Goal: Information Seeking & Learning: Learn about a topic

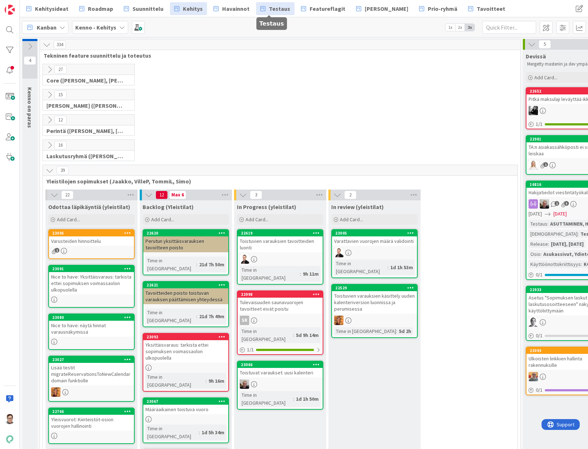
click at [280, 14] on link "Testaus" at bounding box center [275, 8] width 39 height 13
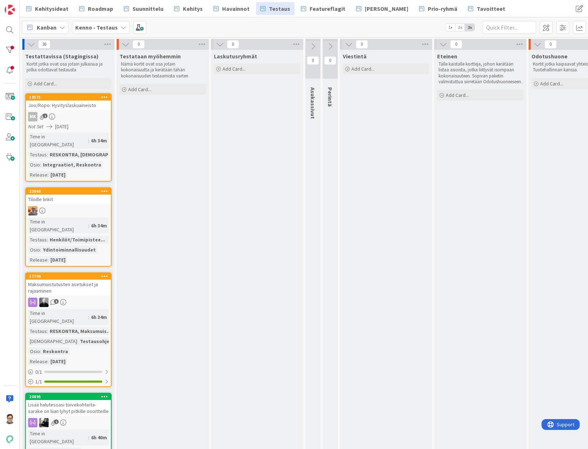
click at [82, 116] on div "MK 1" at bounding box center [68, 116] width 85 height 9
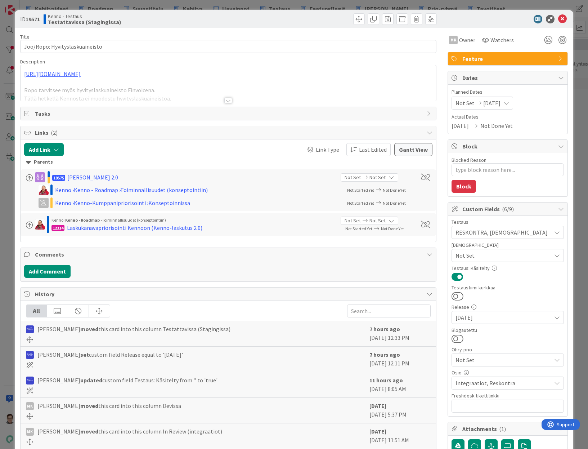
click at [326, 384] on span "Integraatiot, Reskontra" at bounding box center [504, 383] width 96 height 9
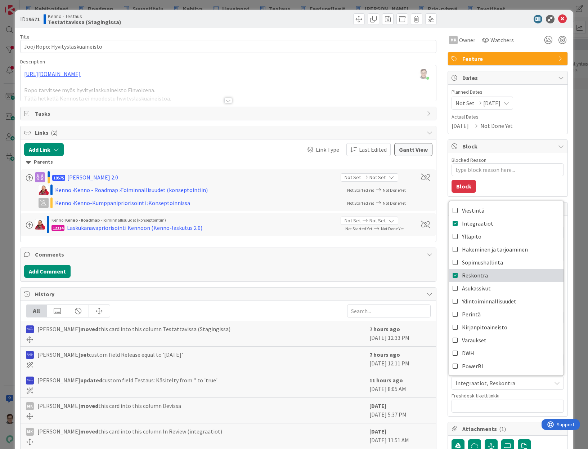
click at [326, 272] on span "Reskontra" at bounding box center [475, 275] width 26 height 11
click at [326, 20] on icon at bounding box center [563, 19] width 9 height 9
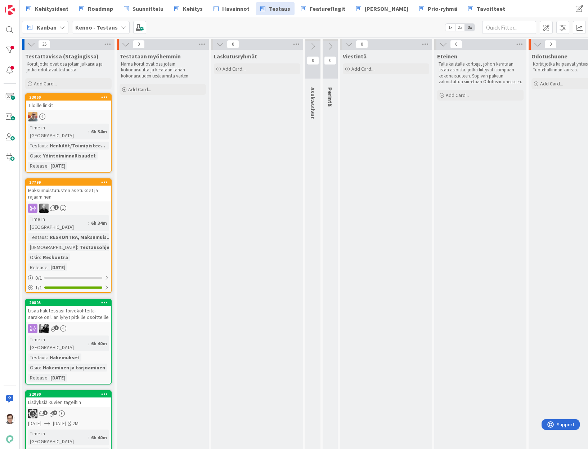
click at [65, 112] on div at bounding box center [68, 116] width 85 height 9
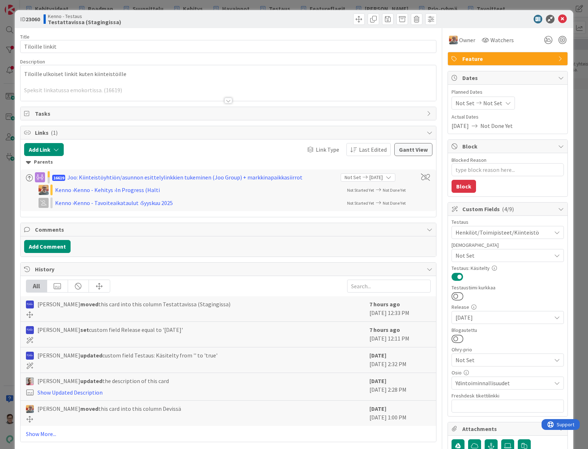
click at [225, 98] on div at bounding box center [229, 101] width 8 height 6
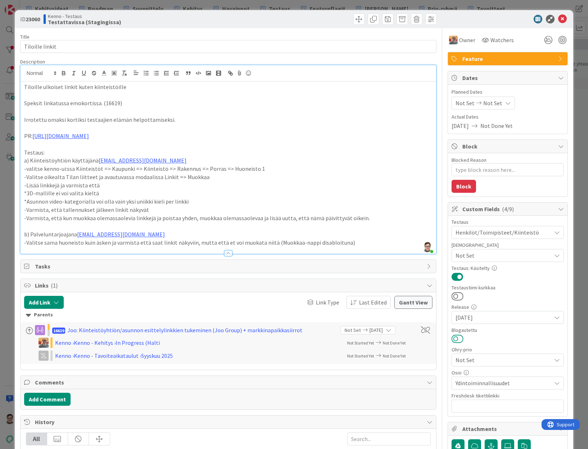
click at [326, 340] on button at bounding box center [458, 338] width 12 height 9
click at [326, 20] on icon at bounding box center [563, 19] width 9 height 9
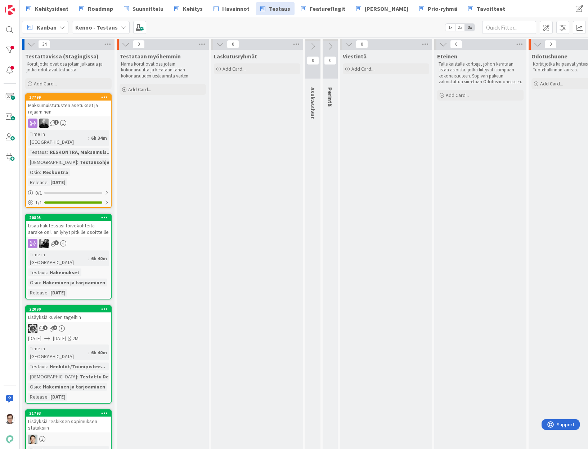
click at [87, 113] on div "Maksumuistutusten asetukset ja rajaaminen" at bounding box center [68, 109] width 85 height 16
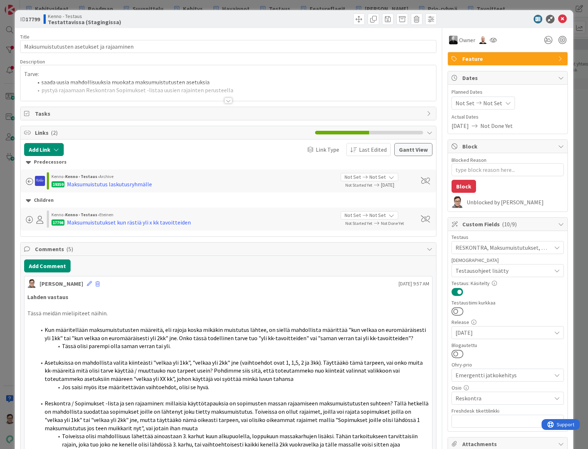
click at [226, 99] on div at bounding box center [229, 101] width 8 height 6
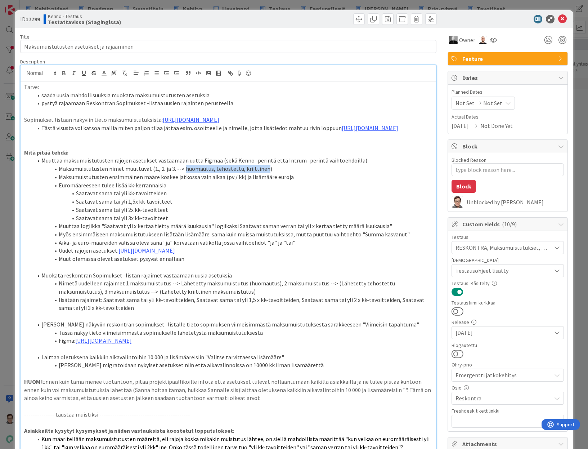
drag, startPoint x: 260, startPoint y: 184, endPoint x: 182, endPoint y: 184, distance: 78.2
click at [182, 173] on li "Maksumuistutusten nimet muuttuvat (1., 2. ja 3. --> huomautus, tehostettu, krii…" at bounding box center [233, 169] width 400 height 8
copy li "huomautus, tehostettu, kriittinen"
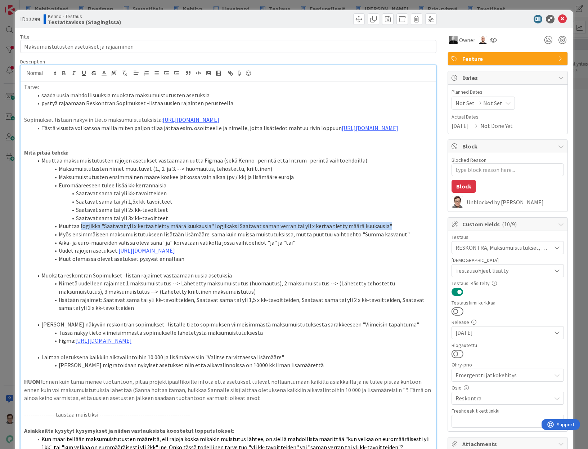
drag, startPoint x: 80, startPoint y: 241, endPoint x: 382, endPoint y: 244, distance: 301.6
click at [326, 230] on li "Muuttaa logiikka "Saatavat yli x kertaa tietty määrä kuukausia" logiikaksi Saat…" at bounding box center [233, 226] width 400 height 8
copy li "logiikka "Saatavat yli x kertaa tietty määrä kuukausia" logiikaksi Saatavat sam…"
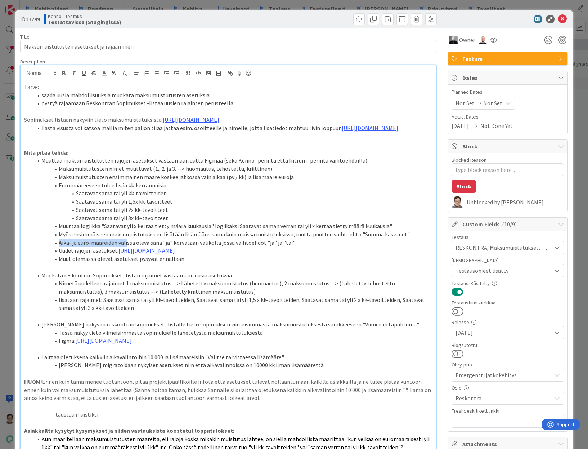
drag, startPoint x: 59, startPoint y: 259, endPoint x: 127, endPoint y: 259, distance: 68.1
click at [127, 247] on li "Aika- ja euro-määreiden välissä oleva sana "ja" korvataan valikolla jossa vaiht…" at bounding box center [233, 243] width 400 height 8
copy li "Aika- ja euro-määreiden väli"
click at [81, 263] on li "Muut olemassa olevat asetukset pysyvät ennallaan" at bounding box center [233, 259] width 400 height 8
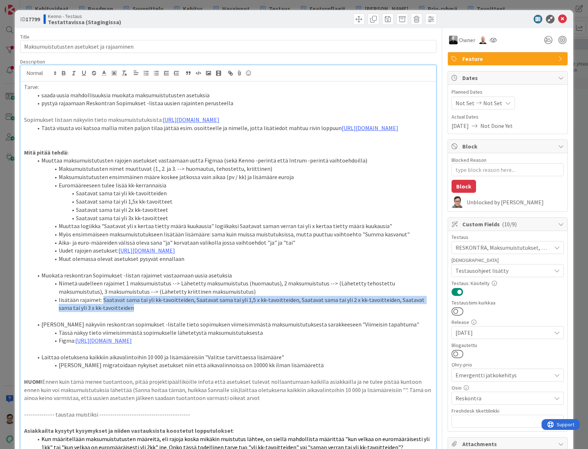
drag, startPoint x: 102, startPoint y: 316, endPoint x: 120, endPoint y: 321, distance: 18.0
click at [120, 312] on li "lisätään rajaimet: Saatavat sama tai yli kk-tavoitteiden, Saatavat sama tai yli…" at bounding box center [233, 304] width 400 height 16
copy li "Saatavat sama tai yli kk-tavoitteiden, Saatavat sama tai yli 1,5 x kk-tavoittei…"
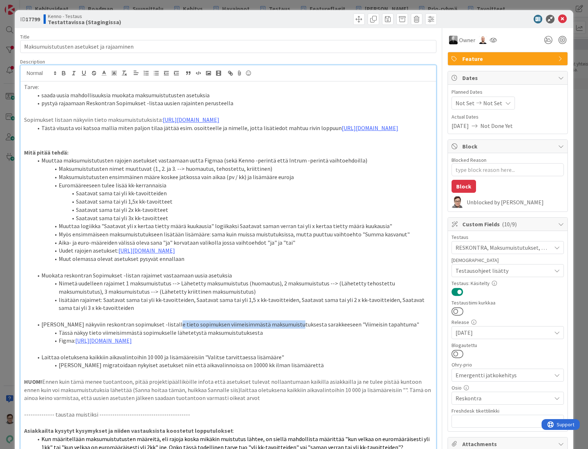
drag, startPoint x: 166, startPoint y: 342, endPoint x: 290, endPoint y: 342, distance: 123.2
click at [290, 329] on li "[PERSON_NAME] näkyviin reskontran sopimukset -listalle tieto sopimuksen viimeis…" at bounding box center [233, 324] width 400 height 8
copy li "sopimuksen viimeisimmästä maksumuistutuksesta"
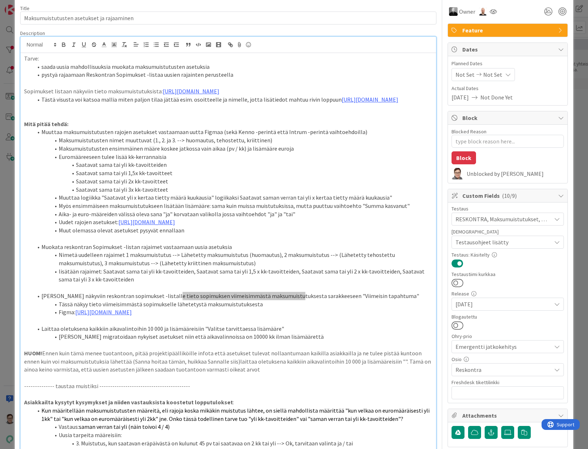
scroll to position [72, 0]
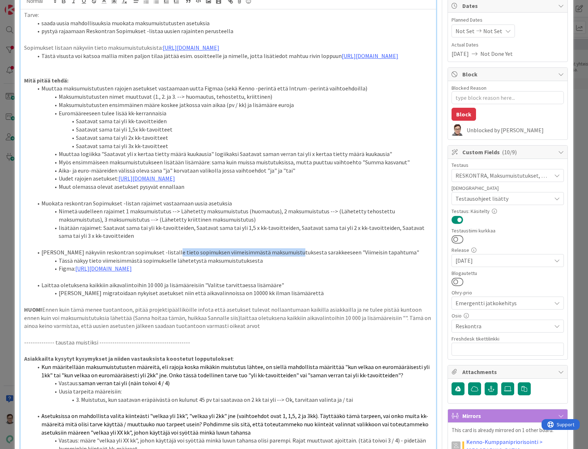
drag, startPoint x: 243, startPoint y: 343, endPoint x: 7, endPoint y: 323, distance: 236.8
click at [7, 323] on div "ID 17799 Kenno - Testaus Testattavissa (Stagingissa) Title 41 / 128 Maksumuistu…" at bounding box center [294, 224] width 588 height 449
copy p "HUOM! Ennen kuin tämä menee tuotantoon, pitää projektipäälliköille infota että …"
click at [53, 436] on span "Asetuksissa on mahdollista valita kiinteästi "velkaa yli 1kk", "velkaa yli 2kk"…" at bounding box center [235, 423] width 388 height 23
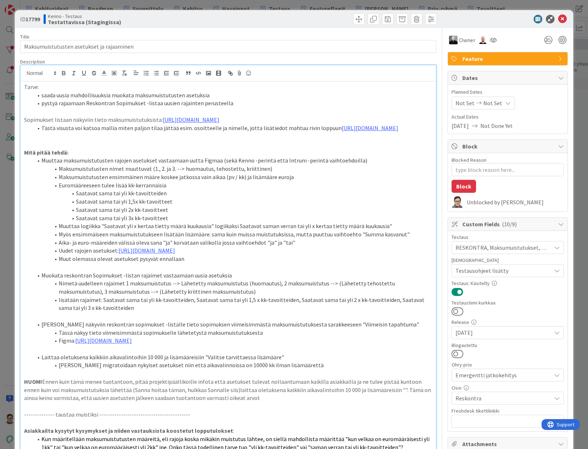
click at [278, 435] on p "Asiakkailta kysytyt kysymykset ja niiden vastauksista koostetut lopputulokset :" at bounding box center [228, 431] width 409 height 8
click at [326, 427] on p at bounding box center [228, 422] width 409 height 8
click at [326, 353] on button at bounding box center [458, 353] width 12 height 9
click at [326, 19] on icon at bounding box center [563, 19] width 9 height 9
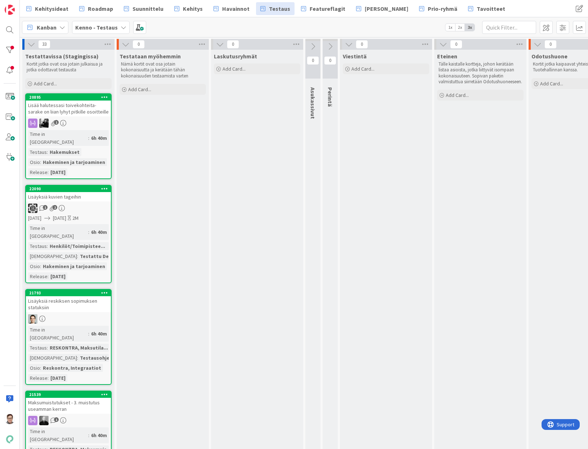
click at [326, 19] on div "[PERSON_NAME] - Testaus 1x 2x 3x" at bounding box center [304, 27] width 569 height 20
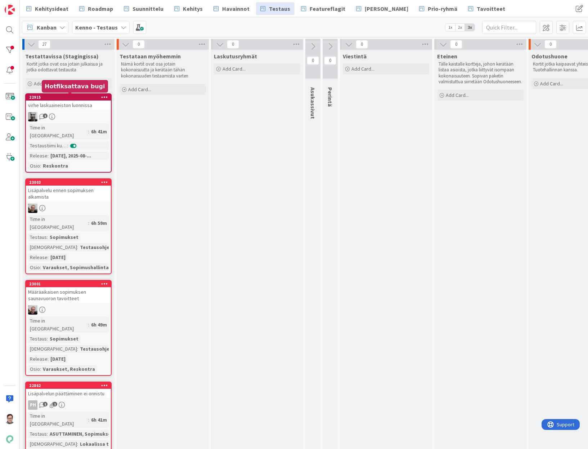
click at [67, 108] on div "virhe laskuaineiston luonnissa" at bounding box center [68, 105] width 85 height 9
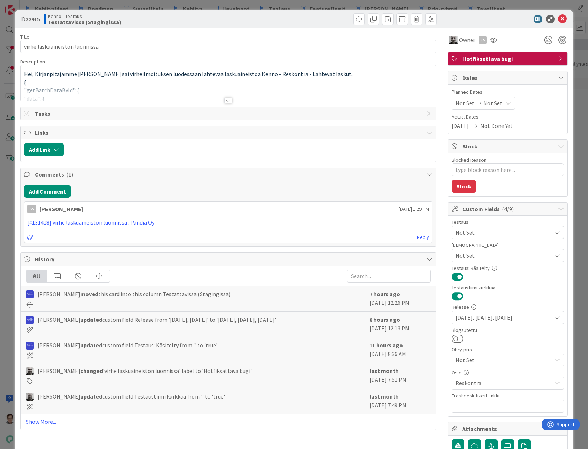
click at [226, 103] on div at bounding box center [229, 101] width 8 height 6
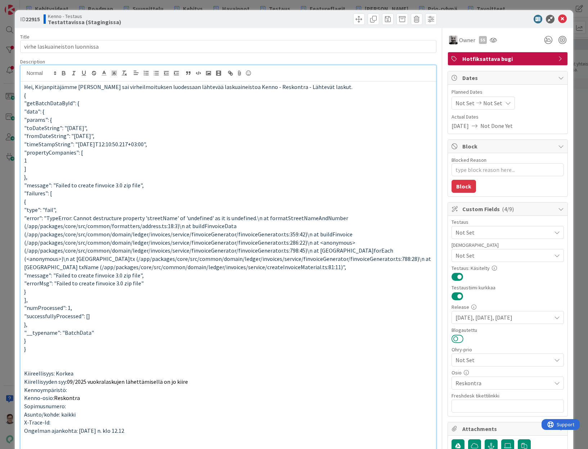
click at [326, 340] on button at bounding box center [458, 338] width 12 height 9
click at [326, 22] on icon at bounding box center [563, 19] width 9 height 9
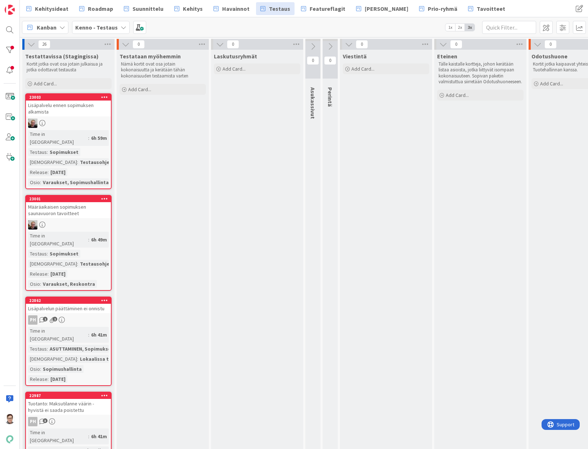
click at [74, 113] on div "Lisäpalvelu ennen sopimuksen alkamista" at bounding box center [68, 109] width 85 height 16
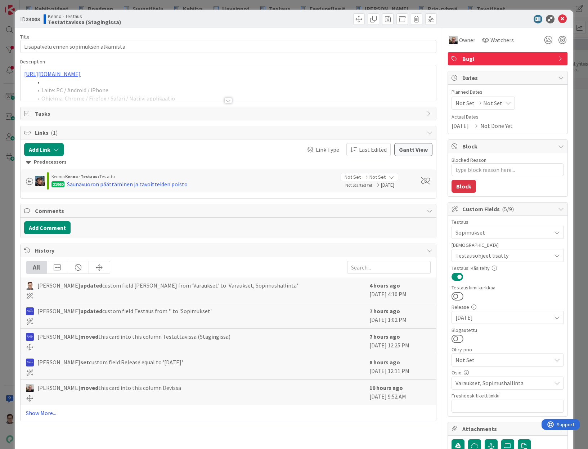
click at [229, 105] on div "Title 38 / 128 Lisäpalvelu ennen sopimuksen alkamista Description [URL][DOMAIN_…" at bounding box center [228, 352] width 417 height 649
click at [225, 99] on div at bounding box center [229, 101] width 8 height 6
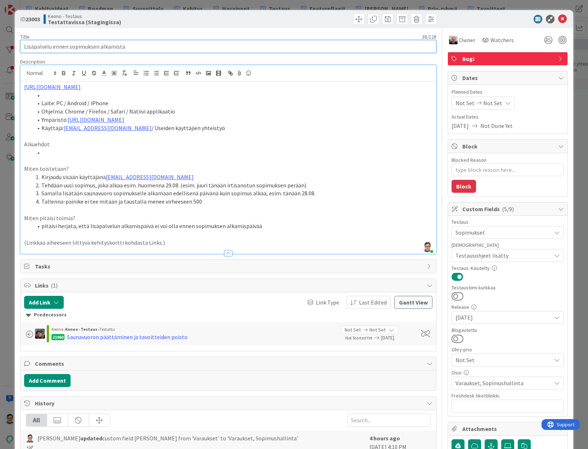
click at [133, 45] on input "Lisäpalvelu ennen sopimuksen alkamista" at bounding box center [228, 46] width 417 height 13
click at [133, 44] on input "Lisäpalvelu ennen sopimuksen alkamista" at bounding box center [228, 46] width 417 height 13
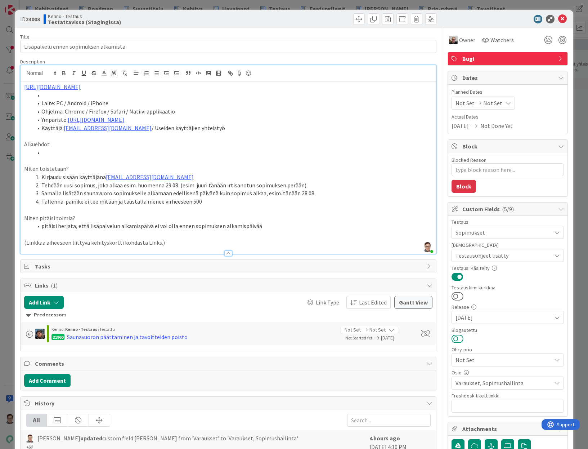
click at [326, 342] on button at bounding box center [458, 338] width 12 height 9
click at [326, 22] on icon at bounding box center [563, 19] width 9 height 9
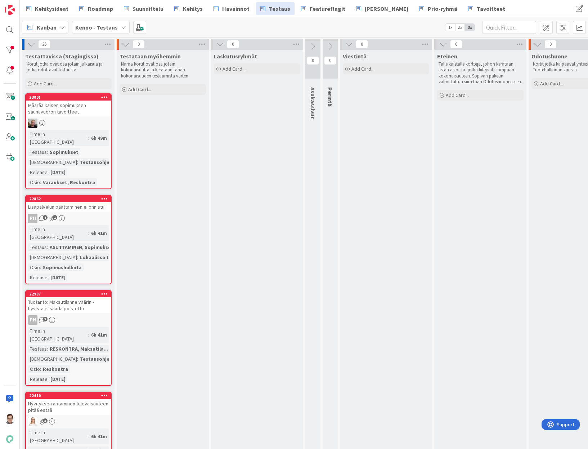
click at [79, 115] on div "Määräaikaisen sopimuksen saunavuoron tavoitteet" at bounding box center [68, 109] width 85 height 16
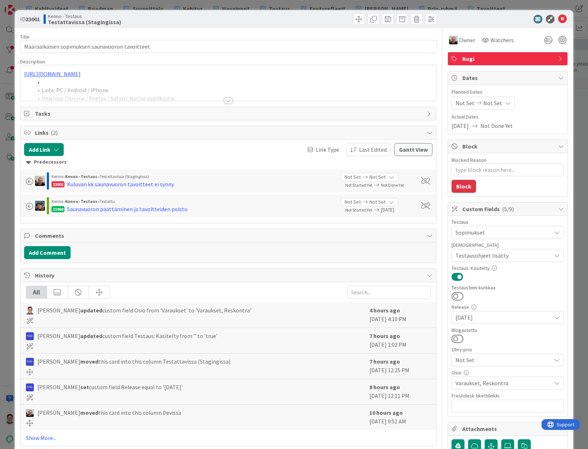
click at [226, 101] on div at bounding box center [229, 101] width 8 height 6
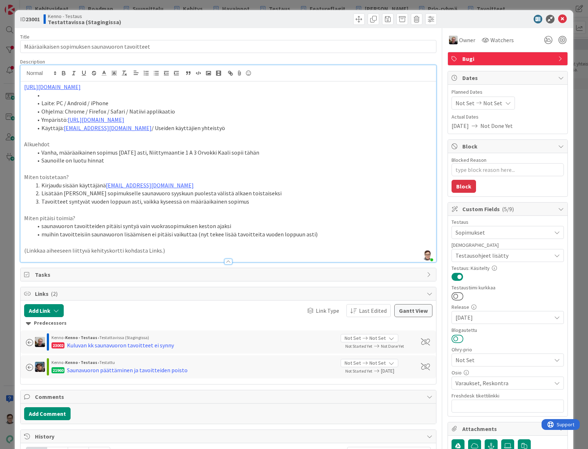
click at [326, 338] on button at bounding box center [458, 338] width 12 height 9
click at [326, 17] on icon at bounding box center [563, 19] width 9 height 9
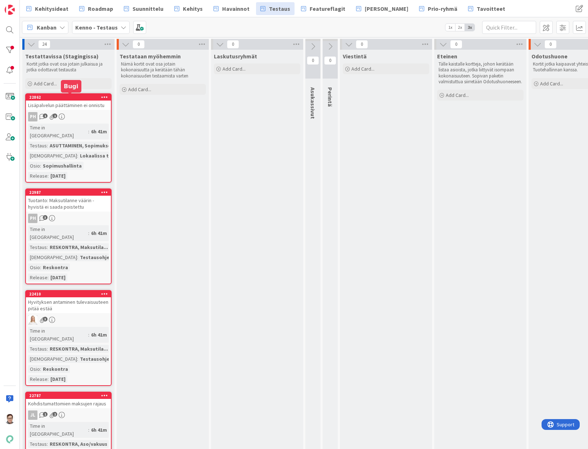
click at [86, 103] on div "Lisäpalvelun päättäminen ei onnistu" at bounding box center [68, 105] width 85 height 9
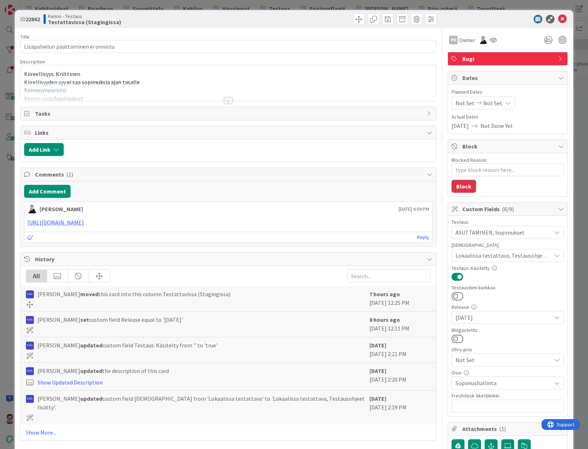
click at [231, 100] on div at bounding box center [229, 92] width 416 height 18
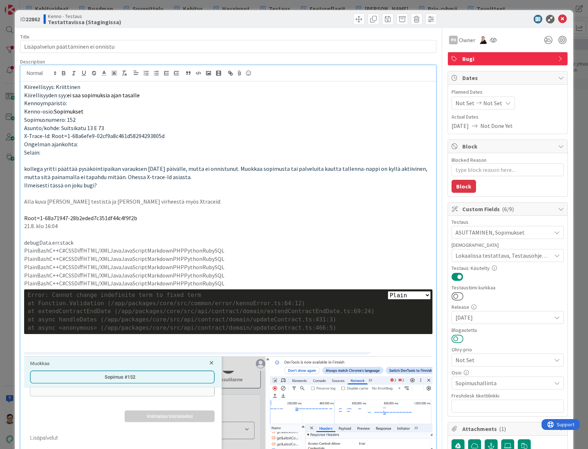
click at [326, 334] on button at bounding box center [458, 338] width 12 height 9
click at [326, 18] on icon at bounding box center [563, 19] width 9 height 9
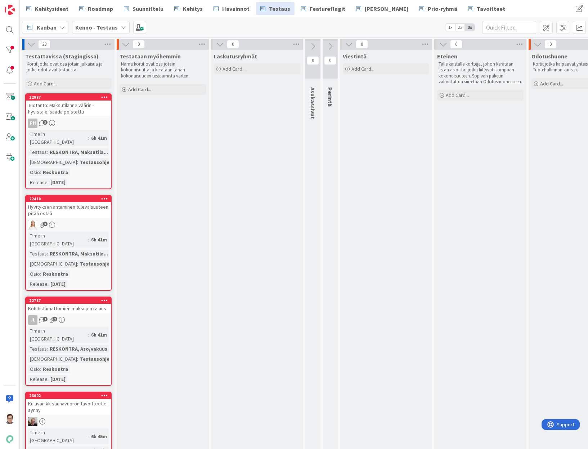
click at [76, 115] on div "Tuotanto: Maksutilanne väärin - hyvistä ei saada poistettu" at bounding box center [68, 109] width 85 height 16
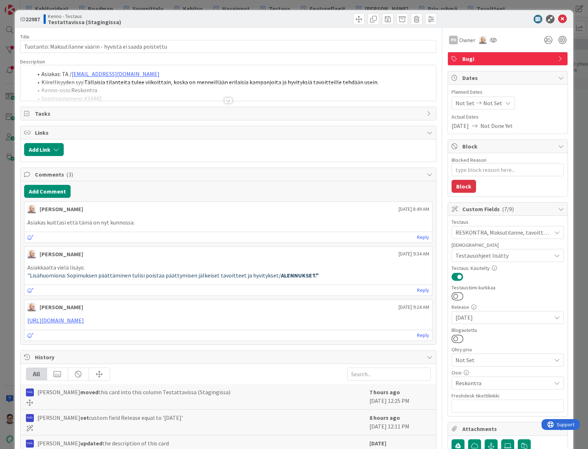
click at [225, 99] on div at bounding box center [229, 101] width 8 height 6
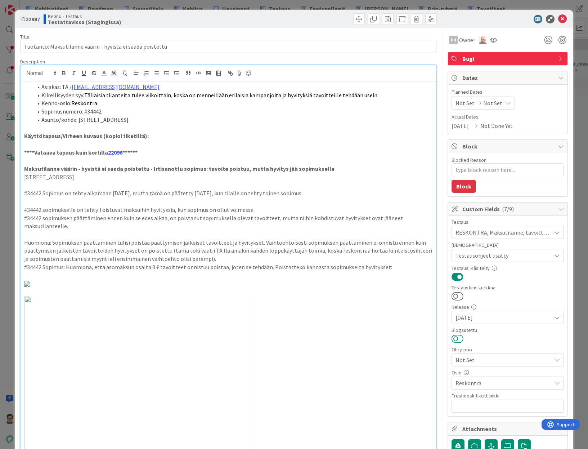
click at [326, 339] on button at bounding box center [458, 338] width 12 height 9
click at [326, 18] on icon at bounding box center [563, 19] width 9 height 9
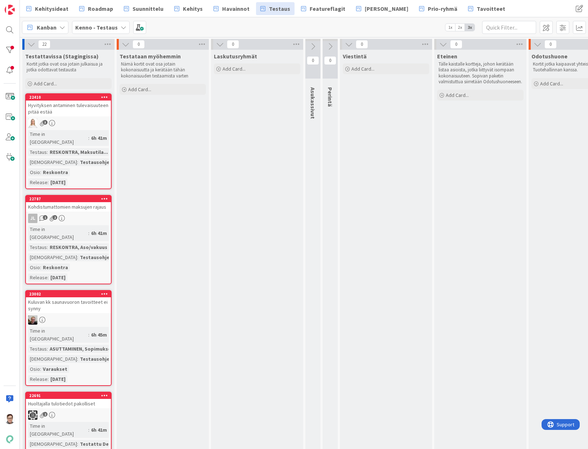
click at [63, 118] on link "22410 Hyvityksen antaminen tulevaisuuteen pitää estää 3 Time in Column : 6h 41m…" at bounding box center [68, 141] width 86 height 96
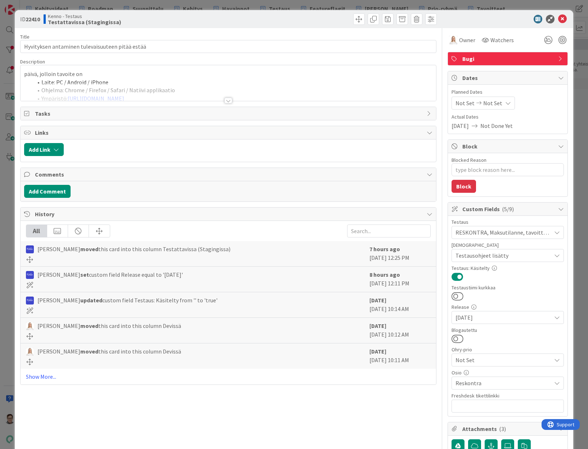
click at [228, 102] on div at bounding box center [229, 101] width 8 height 6
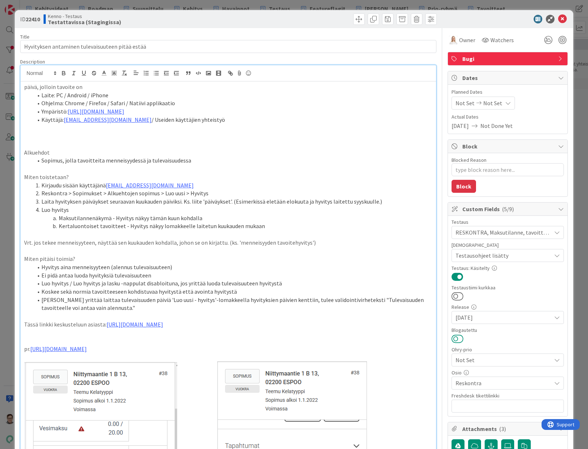
click at [326, 337] on button at bounding box center [458, 338] width 12 height 9
click at [326, 21] on icon at bounding box center [563, 19] width 9 height 9
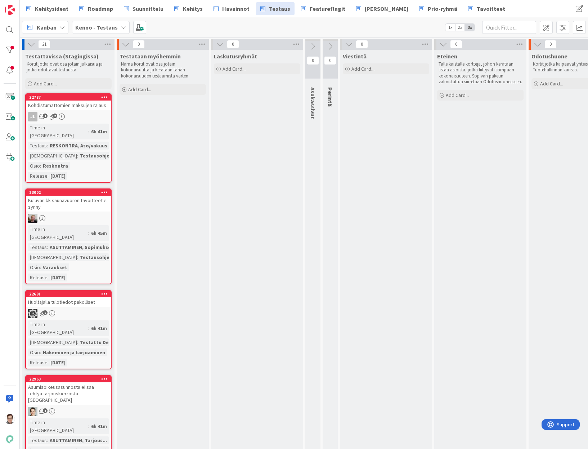
click at [83, 116] on div "JL 1 2" at bounding box center [68, 116] width 85 height 9
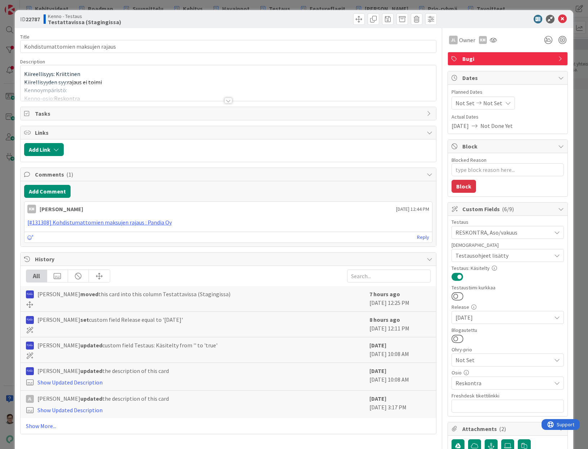
drag, startPoint x: 228, startPoint y: 101, endPoint x: 227, endPoint y: 107, distance: 6.3
click at [228, 102] on div at bounding box center [229, 101] width 8 height 6
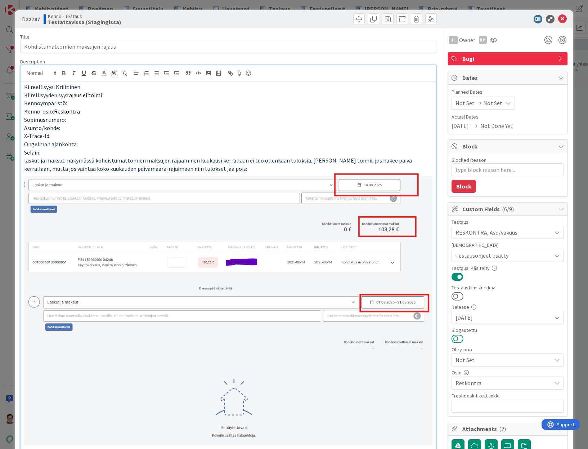
click at [326, 341] on button at bounding box center [458, 338] width 12 height 9
click at [326, 18] on icon at bounding box center [563, 19] width 9 height 9
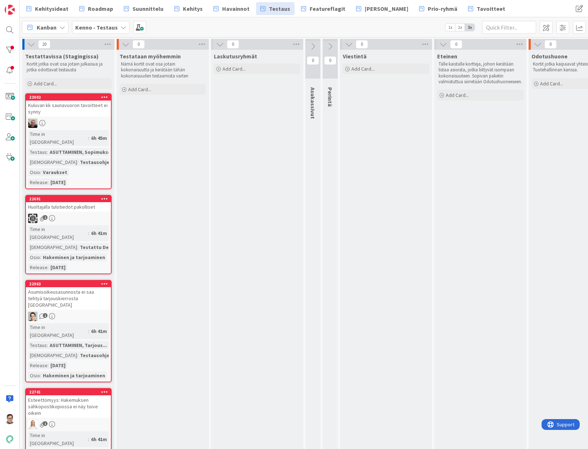
click at [92, 115] on div "Kuluvan kk saunavuoron tavoitteet ei synny" at bounding box center [68, 109] width 85 height 16
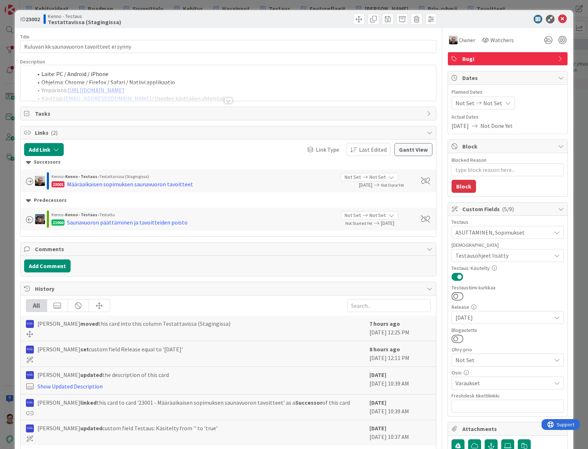
click at [227, 100] on div at bounding box center [229, 101] width 8 height 6
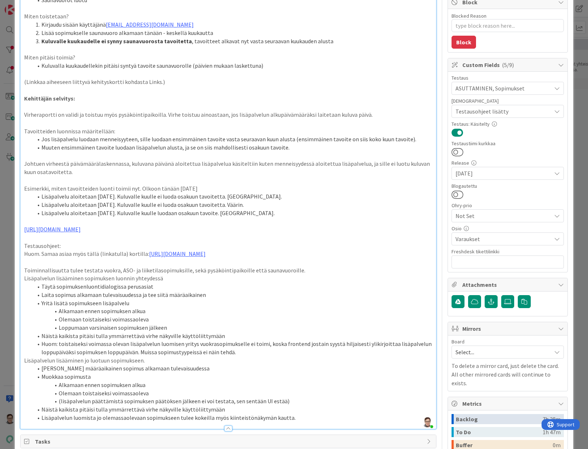
scroll to position [216, 0]
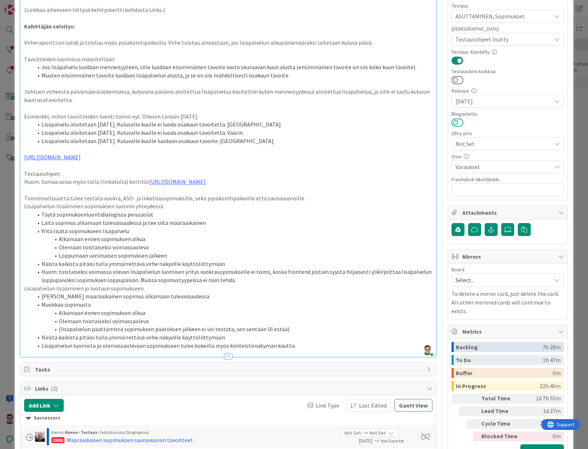
drag, startPoint x: 453, startPoint y: 121, endPoint x: 477, endPoint y: 148, distance: 36.7
click at [326, 121] on button at bounding box center [458, 122] width 12 height 9
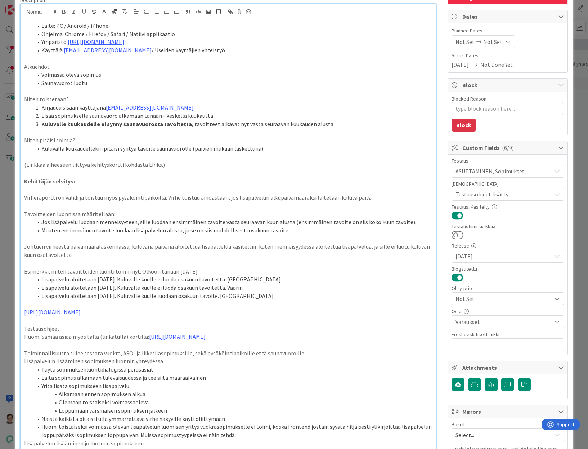
scroll to position [0, 0]
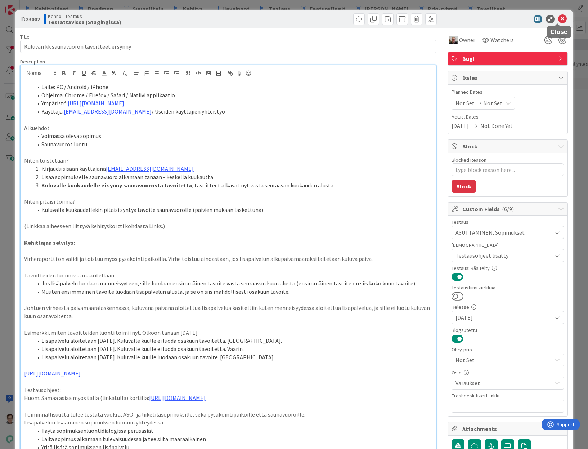
click at [326, 17] on icon at bounding box center [563, 19] width 9 height 9
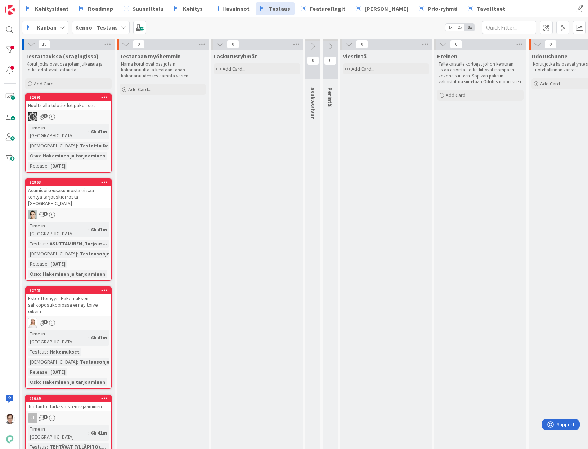
click at [62, 107] on div "Huoltajalla tulotiedot pakolliset" at bounding box center [68, 105] width 85 height 9
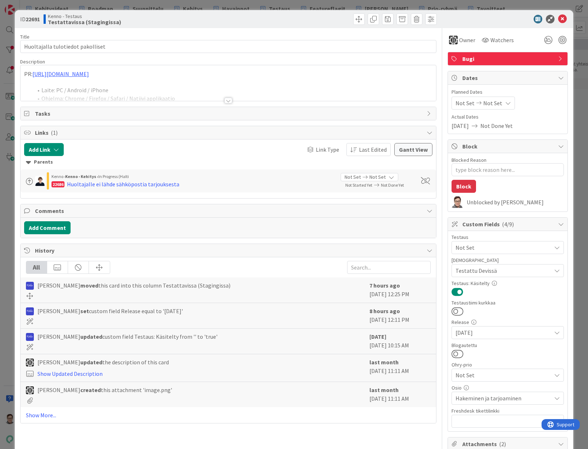
click at [225, 103] on div at bounding box center [229, 101] width 8 height 6
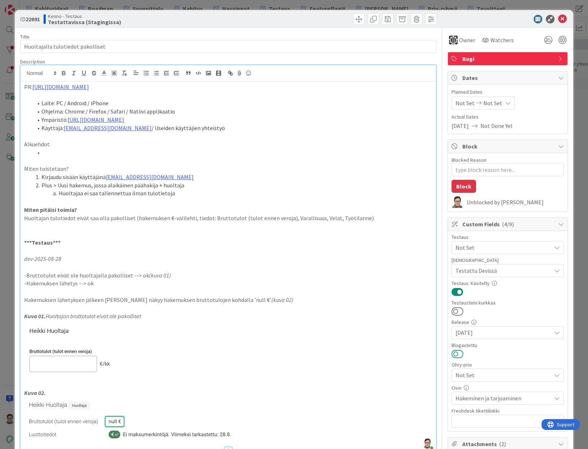
click at [326, 354] on button at bounding box center [458, 353] width 12 height 9
click at [326, 22] on icon at bounding box center [563, 19] width 9 height 9
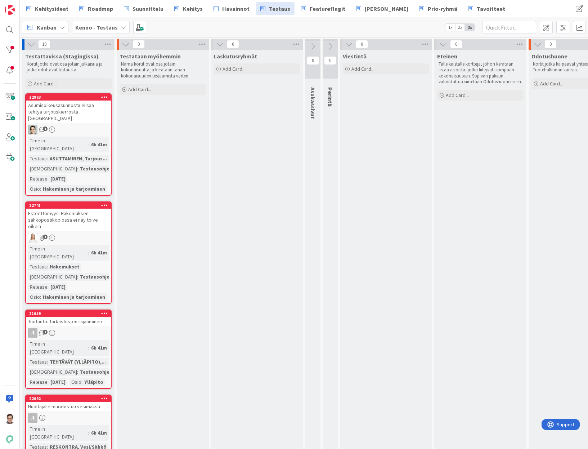
click at [80, 114] on div "Asumisoikeusasunnosta ei saa tehtyä tarjouskierrosta [GEOGRAPHIC_DATA]" at bounding box center [68, 112] width 85 height 22
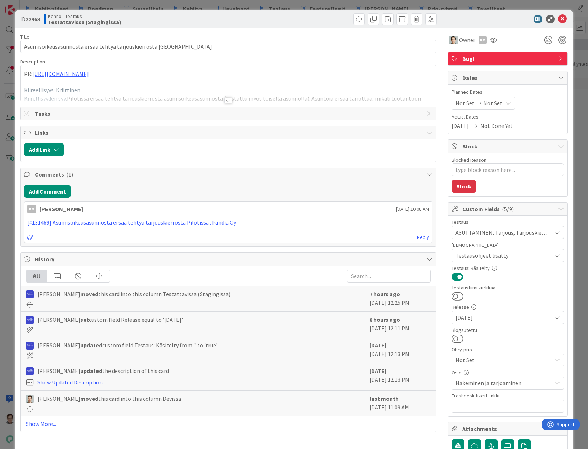
click at [225, 101] on div at bounding box center [229, 101] width 8 height 6
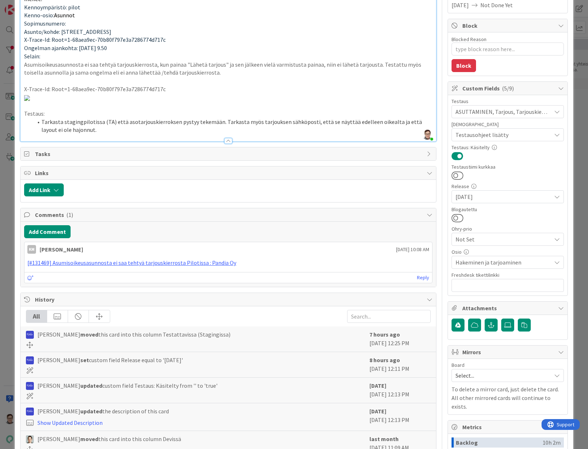
scroll to position [108, 0]
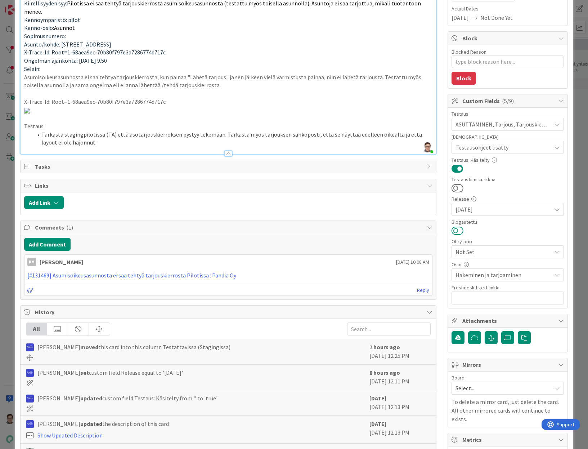
click at [326, 231] on button at bounding box center [458, 230] width 12 height 9
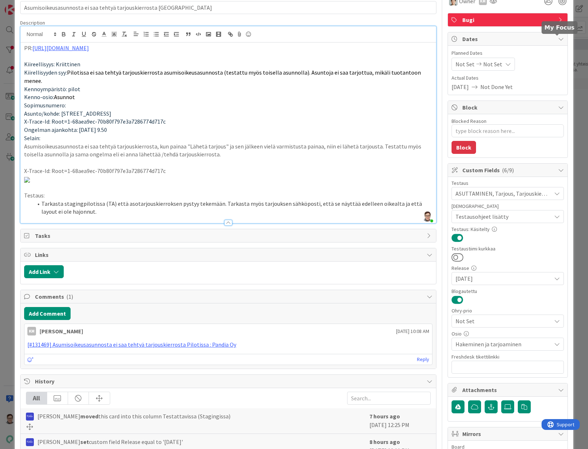
scroll to position [0, 0]
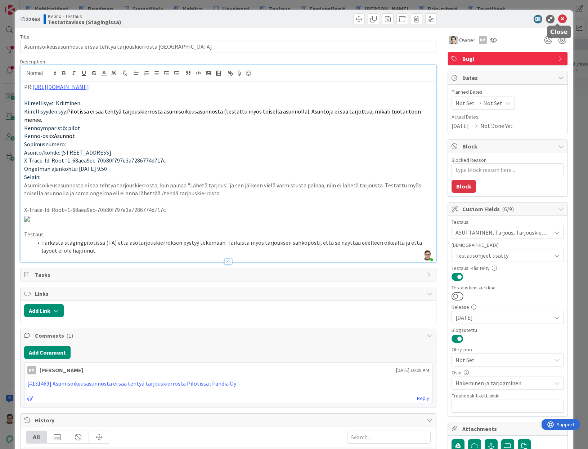
click at [326, 21] on icon at bounding box center [563, 19] width 9 height 9
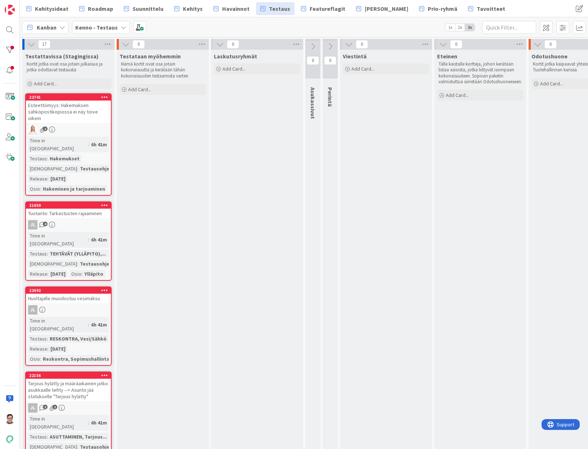
click at [68, 107] on div "Esteettömyys: Hakemuksen sähköpostikopiossa ei näy toive oikein" at bounding box center [68, 112] width 85 height 22
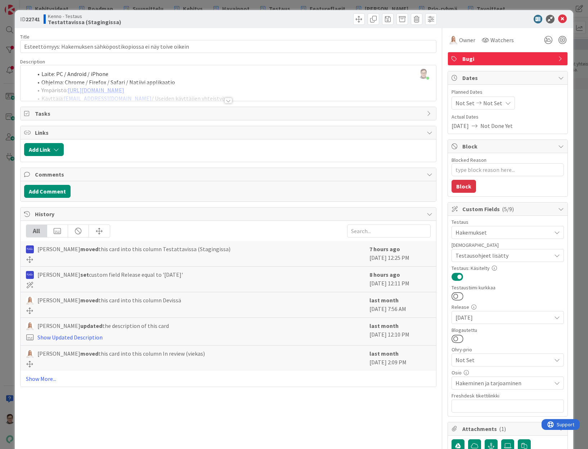
click at [225, 101] on div at bounding box center [229, 101] width 8 height 6
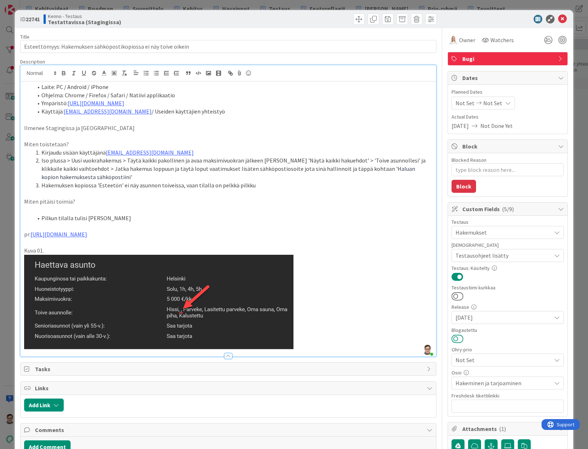
click at [326, 338] on button at bounding box center [458, 338] width 12 height 9
click at [326, 20] on icon at bounding box center [563, 19] width 9 height 9
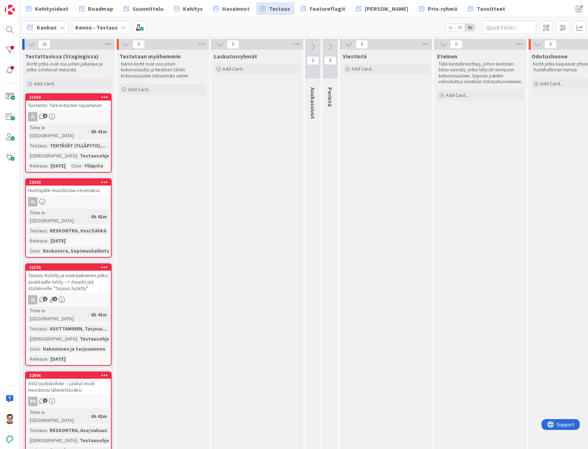
click at [87, 111] on link "21659 Tuotanto: Tarkastusten rajaaminen JL 4 Time in Column : 6h 41m Testaus : …" at bounding box center [68, 132] width 86 height 79
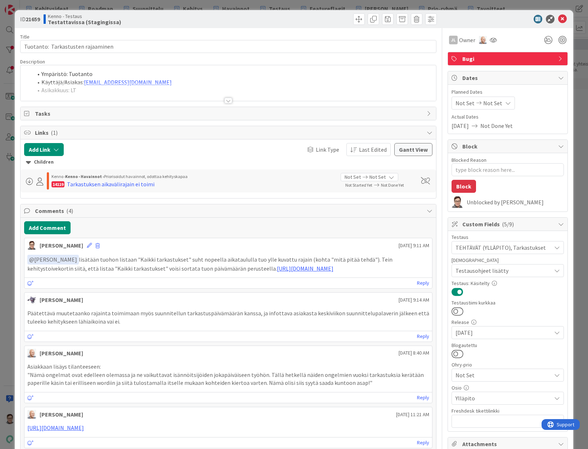
click at [225, 98] on div at bounding box center [229, 101] width 8 height 6
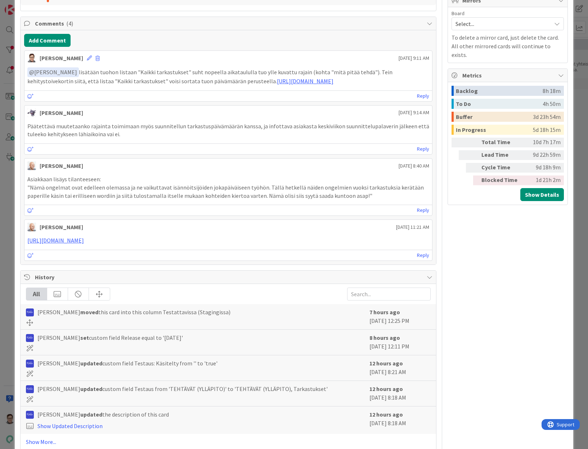
scroll to position [577, 0]
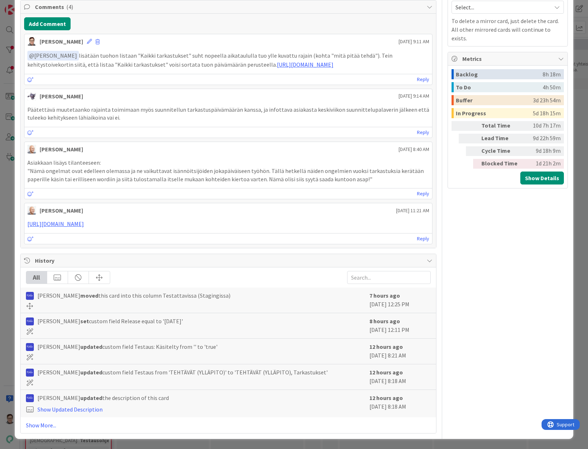
drag, startPoint x: 147, startPoint y: 274, endPoint x: 216, endPoint y: 275, distance: 69.6
copy li ""Suunniteltu tarkastuspäivä""
drag, startPoint x: 96, startPoint y: 291, endPoint x: 314, endPoint y: 293, distance: 217.7
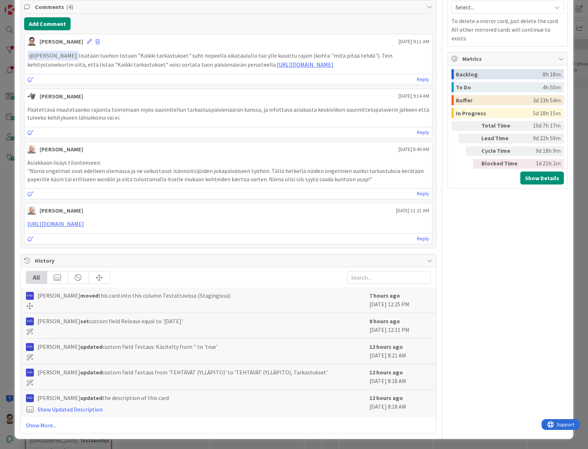
copy li "listata kaikki ne tarkastukset, joiden suunniteltu tarkastuspäivä -tieto on val…"
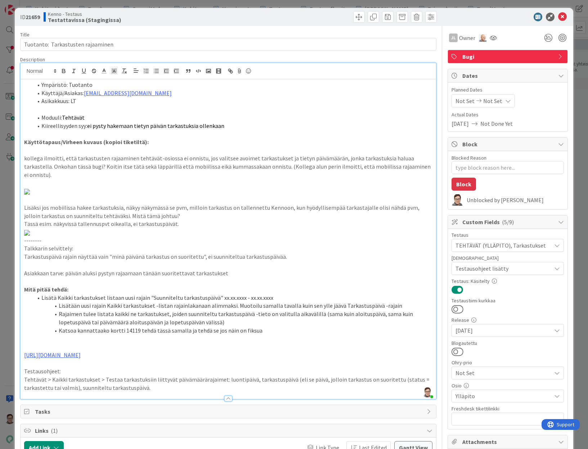
scroll to position [0, 0]
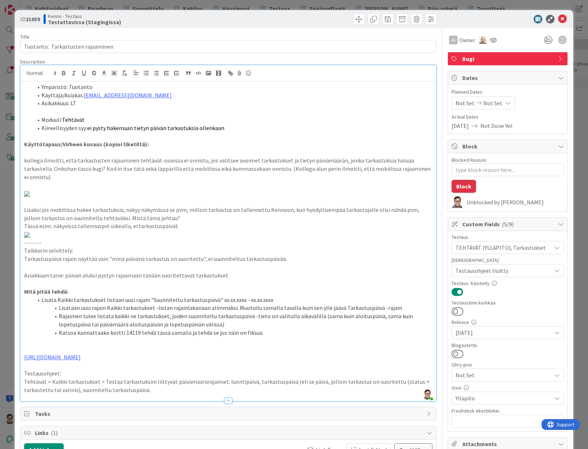
click at [326, 350] on div "Testaus TEHTÄVÄT (YLLÄPITO), Tarkastukset Testaushuomiot Testausohjeet lisätty …" at bounding box center [508, 331] width 120 height 200
click at [326, 351] on button at bounding box center [458, 353] width 12 height 9
click at [326, 17] on icon at bounding box center [563, 19] width 9 height 9
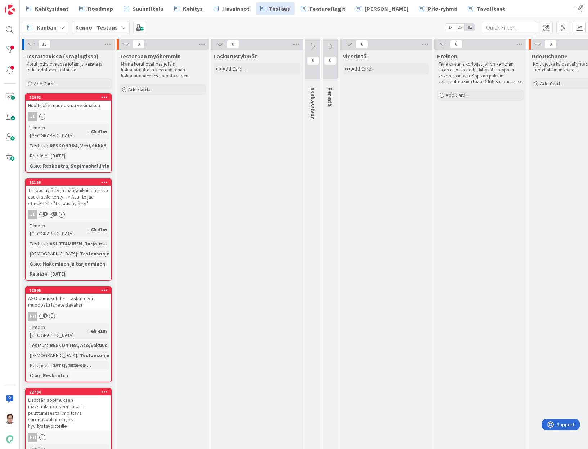
click at [59, 109] on div "Huoltajalle muodostuu vesimaksu" at bounding box center [68, 105] width 85 height 9
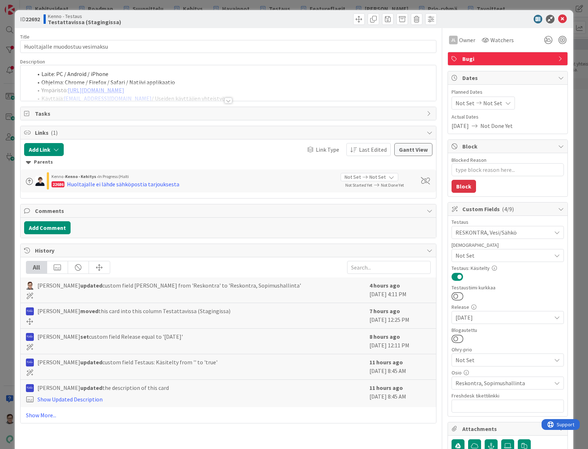
click at [225, 101] on div at bounding box center [229, 101] width 8 height 6
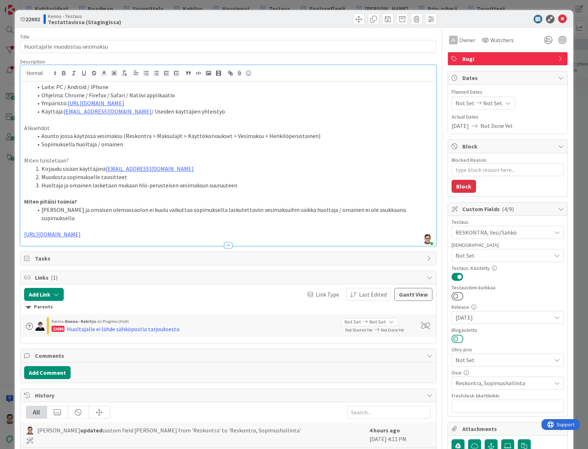
click at [326, 339] on button at bounding box center [458, 338] width 12 height 9
click at [326, 20] on icon at bounding box center [563, 19] width 9 height 9
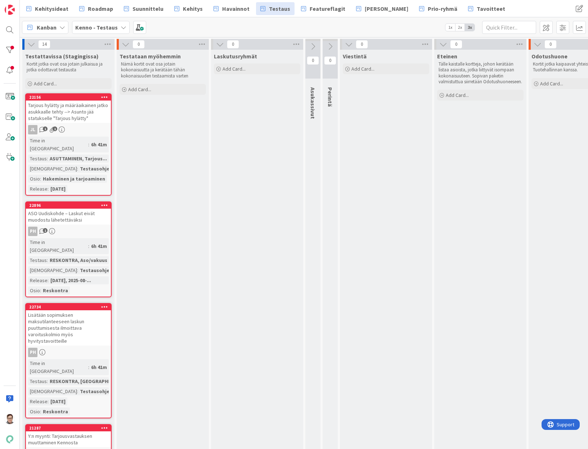
click at [78, 118] on div "Tarjous hylätty ja määräaikainen jatko asukkaalle tehty --> Asunto jää statukse…" at bounding box center [68, 112] width 85 height 22
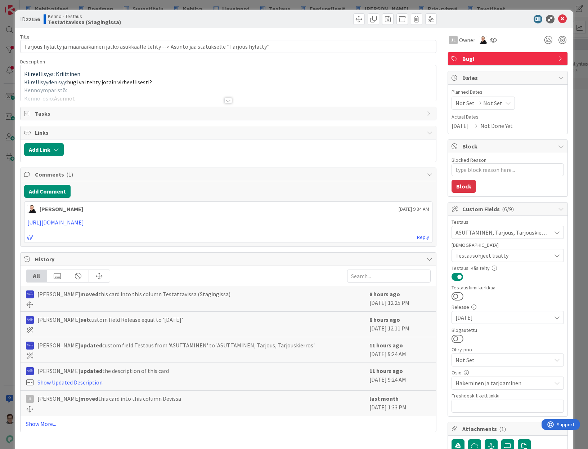
click at [226, 101] on div at bounding box center [229, 101] width 8 height 6
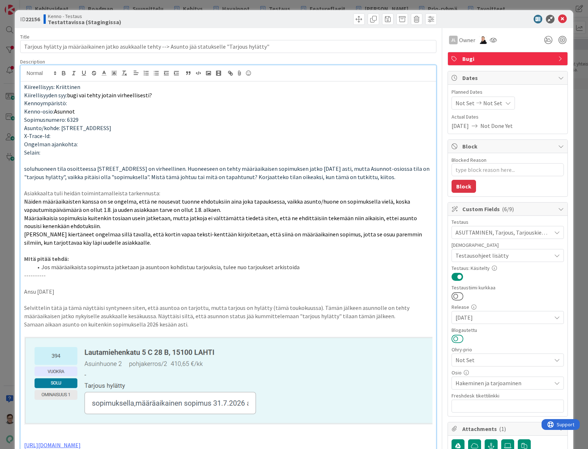
click at [326, 338] on button at bounding box center [458, 338] width 12 height 9
click at [326, 20] on icon at bounding box center [563, 19] width 9 height 9
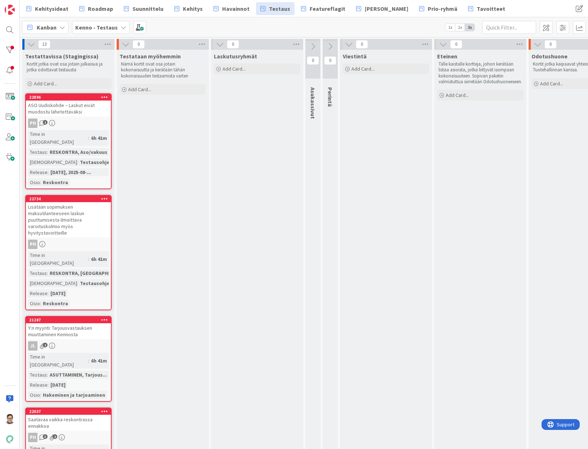
click at [66, 106] on div "ASO Uudiskohde – Laskut eivät muodostu lähetettäväksi" at bounding box center [68, 109] width 85 height 16
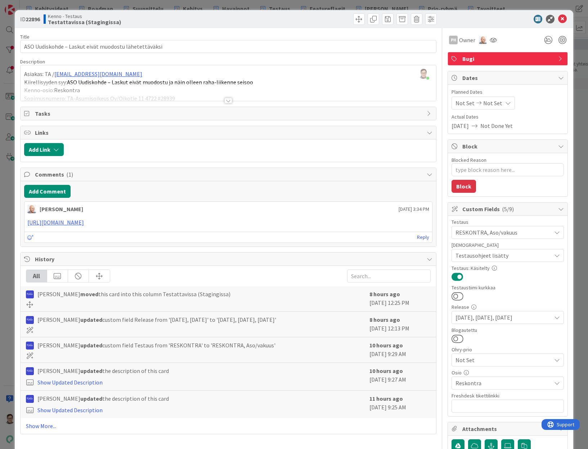
click at [228, 103] on div at bounding box center [229, 101] width 8 height 6
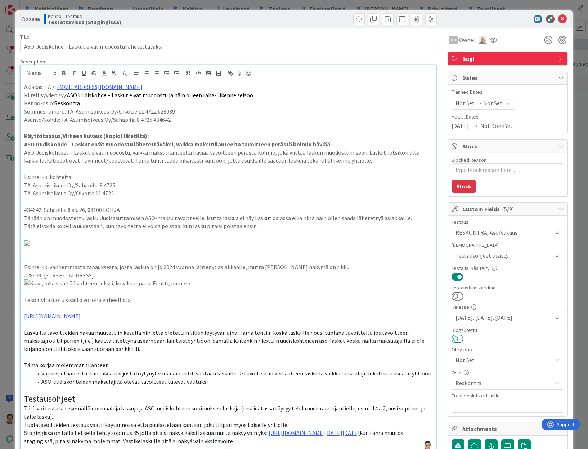
click at [326, 339] on button at bounding box center [458, 338] width 12 height 9
click at [326, 18] on icon at bounding box center [563, 19] width 9 height 9
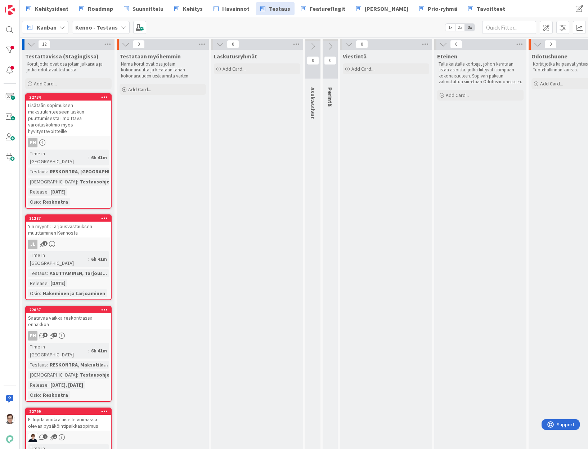
click at [75, 114] on div "Lisätään sopimuksen maksutilanteeseen laskun puuttumisesta ilmoittava varoitusk…" at bounding box center [68, 118] width 85 height 35
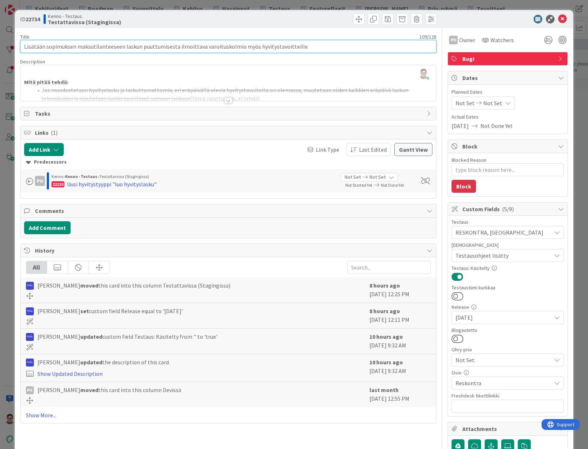
drag, startPoint x: 305, startPoint y: 48, endPoint x: 14, endPoint y: 44, distance: 291.2
click at [14, 44] on div "ID 22734 Kenno - Testaus Testattavissa (Stagingissa) Title 109 / 128 Lisätään s…" at bounding box center [294, 224] width 588 height 449
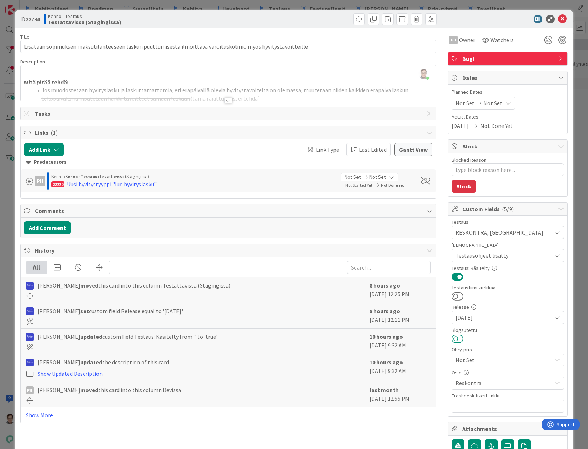
click at [326, 338] on button at bounding box center [458, 338] width 12 height 9
click at [326, 21] on icon at bounding box center [563, 19] width 9 height 9
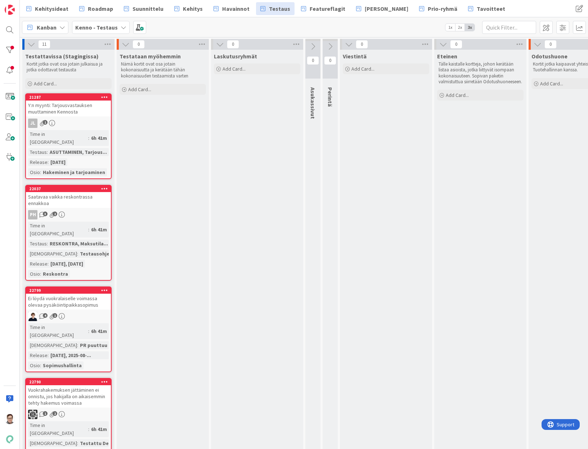
click at [72, 107] on div "Y:n myynti: Tarjousvastauksen muuttaminen Kennosta" at bounding box center [68, 109] width 85 height 16
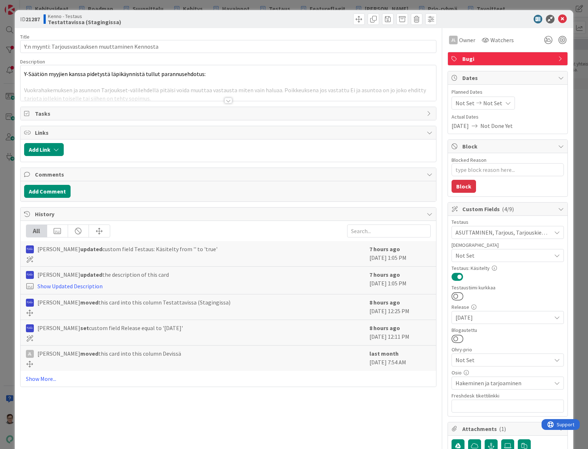
click at [228, 100] on div at bounding box center [229, 101] width 8 height 6
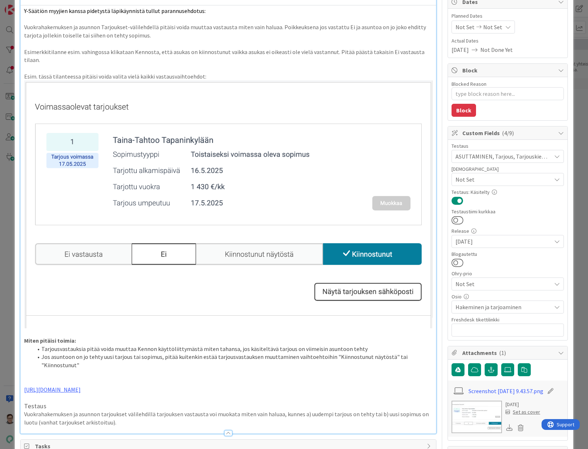
scroll to position [170, 0]
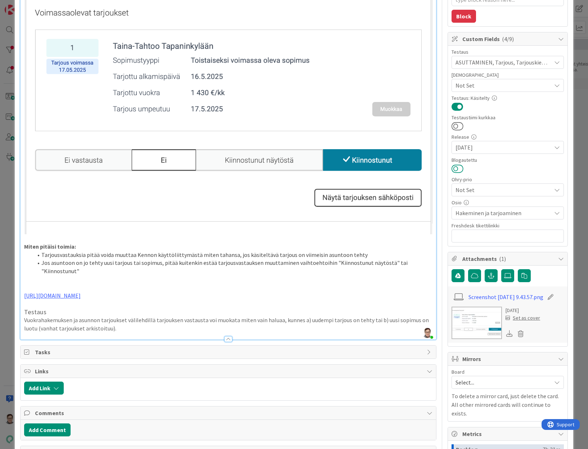
click at [326, 168] on button at bounding box center [458, 168] width 12 height 9
type textarea "x"
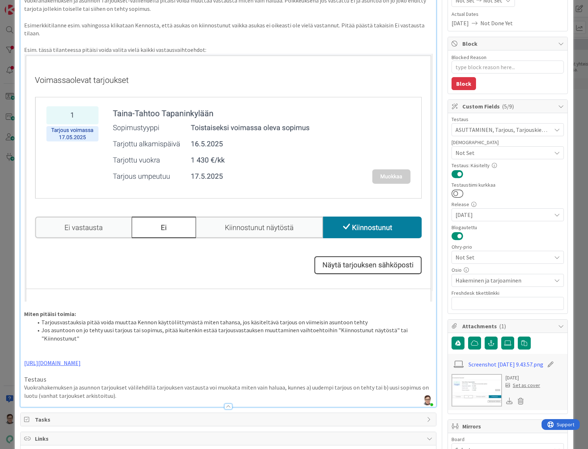
scroll to position [0, 0]
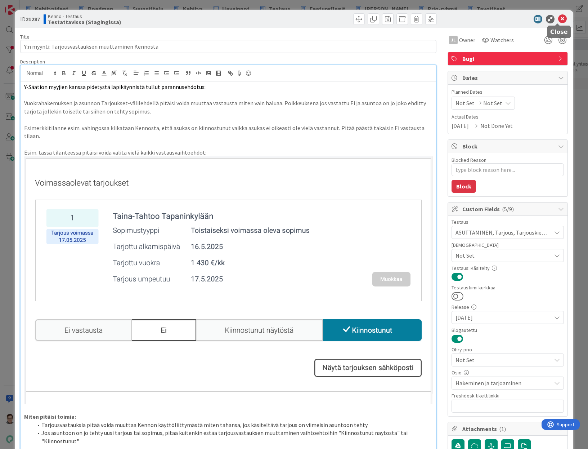
click at [326, 19] on icon at bounding box center [563, 19] width 9 height 9
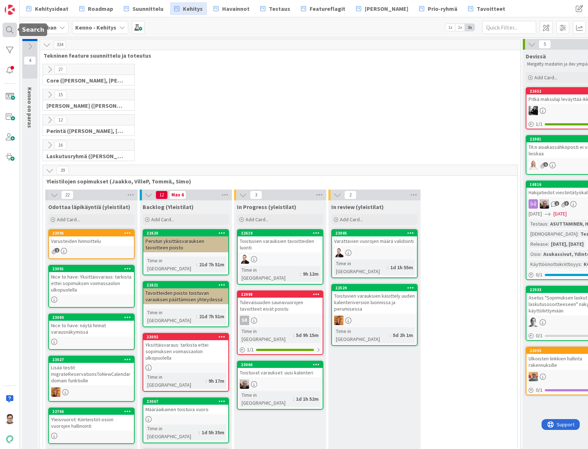
click at [10, 32] on div at bounding box center [10, 30] width 14 height 14
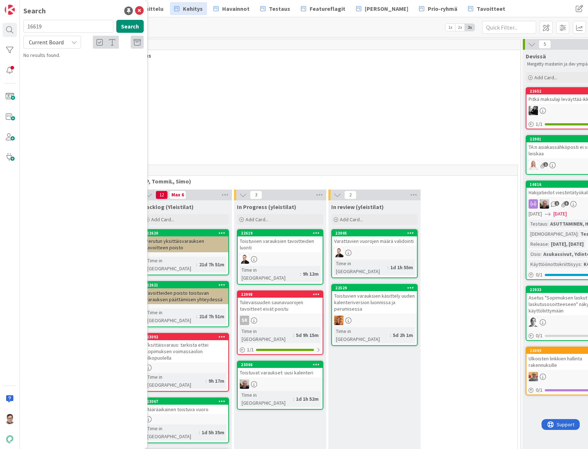
type input "16619"
click at [74, 63] on span "Joo: Kiinteistöyhtiön/asunnon esittelylinkkien tukeminen (Joo Group) + markkina…" at bounding box center [77, 71] width 87 height 22
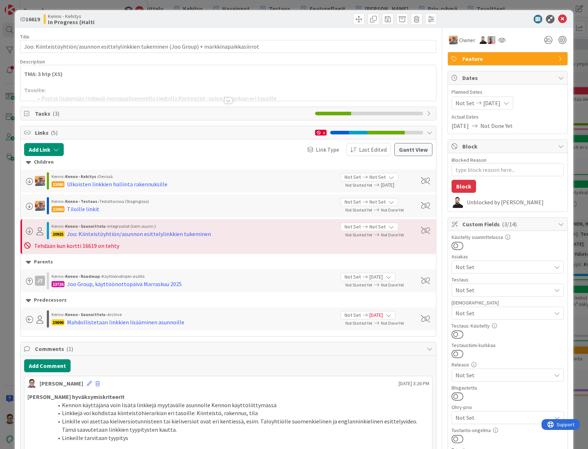
click at [226, 103] on div at bounding box center [229, 101] width 8 height 6
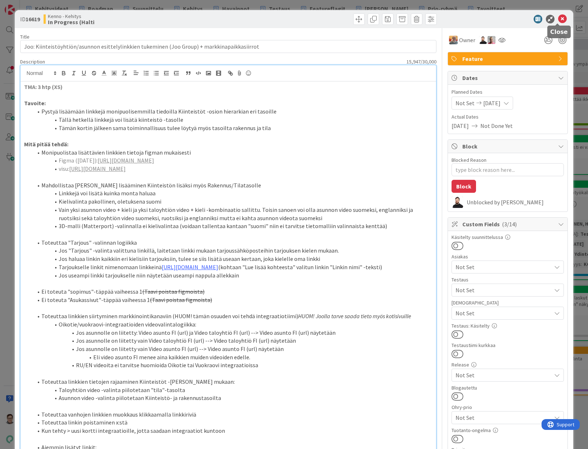
click at [559, 20] on icon at bounding box center [563, 19] width 9 height 9
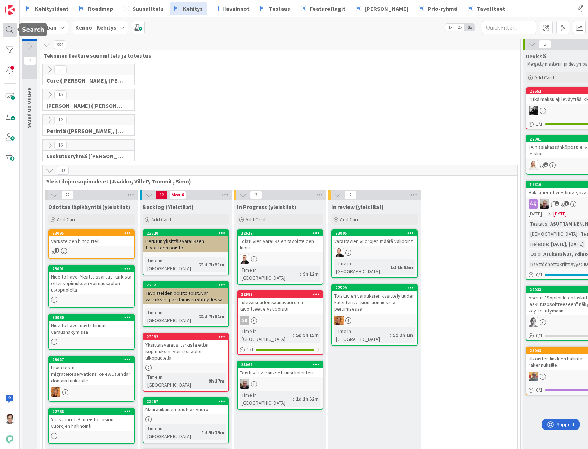
click at [9, 31] on div at bounding box center [10, 30] width 14 height 14
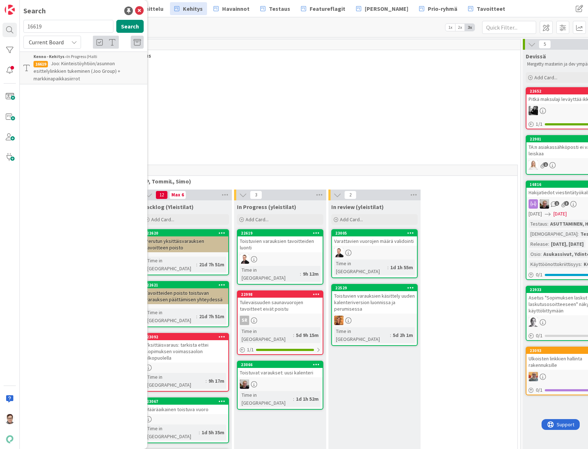
click at [65, 64] on span "Joo: Kiinteistöyhtiön/asunnon esittelylinkkien tukeminen (Joo Group) + markkina…" at bounding box center [77, 71] width 87 height 22
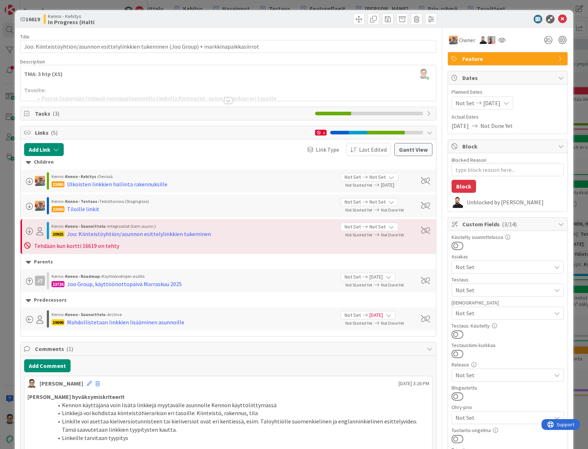
click at [225, 102] on div at bounding box center [229, 101] width 8 height 6
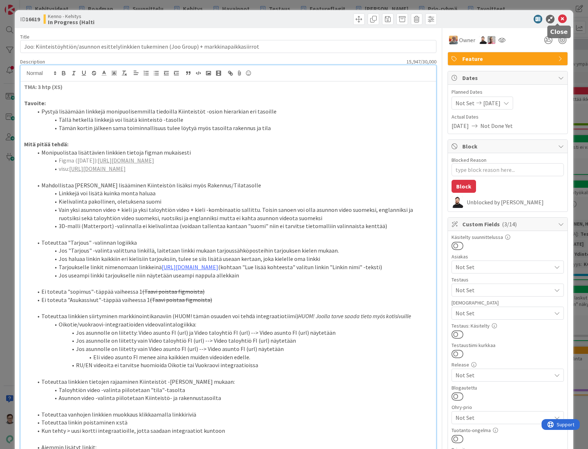
click at [559, 21] on icon at bounding box center [563, 19] width 9 height 9
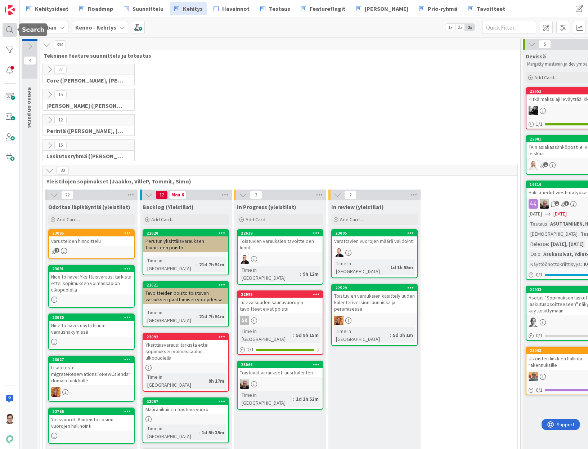
click at [11, 30] on div at bounding box center [10, 30] width 14 height 14
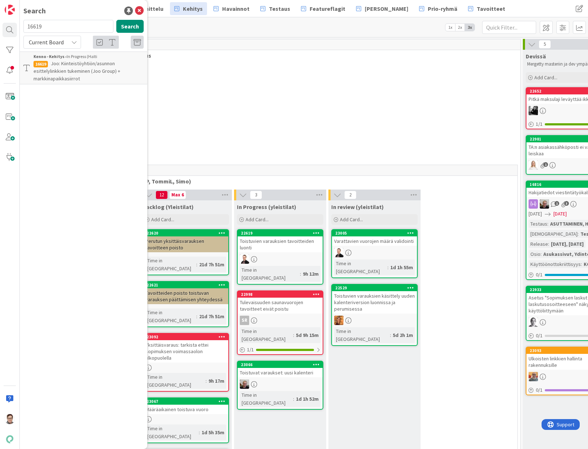
click at [96, 72] on span "Joo: Kiinteistöyhtiön/asunnon esittelylinkkien tukeminen (Joo Group) + markkina…" at bounding box center [77, 71] width 87 height 22
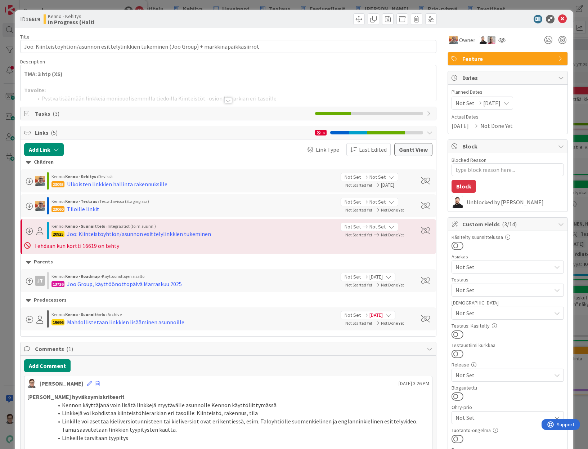
type textarea "x"
click at [559, 21] on icon at bounding box center [563, 19] width 9 height 9
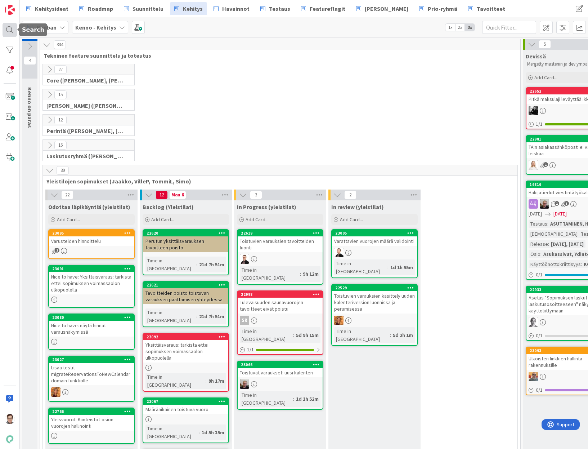
click at [10, 31] on div at bounding box center [10, 30] width 14 height 14
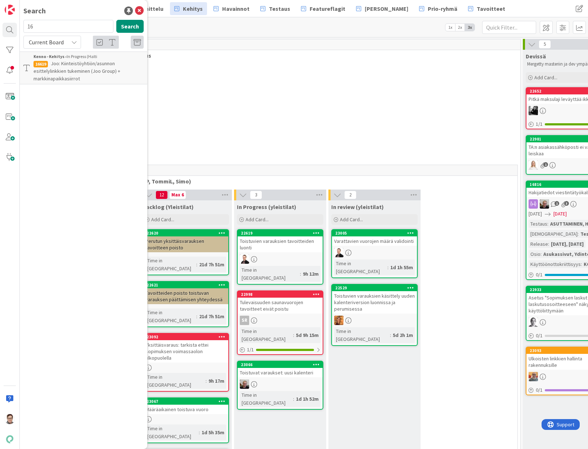
type input "1"
type input "17799"
click at [53, 41] on span "Current Board" at bounding box center [46, 42] width 35 height 7
click at [49, 71] on span "All Boards" at bounding box center [64, 72] width 75 height 11
click at [94, 56] on div "Kenno - Testaus › Testattavissa (Stagingissa)" at bounding box center [89, 56] width 110 height 6
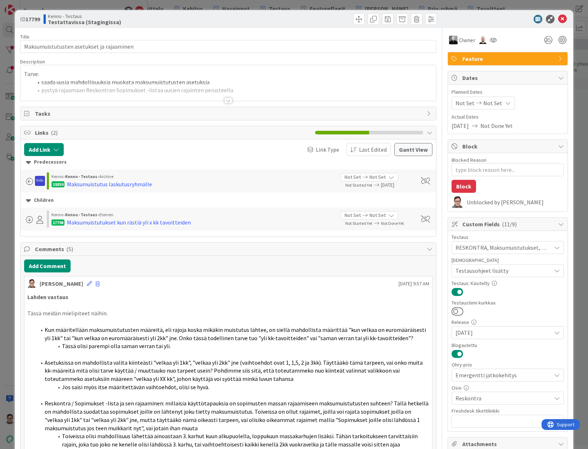
click at [226, 99] on div at bounding box center [229, 101] width 8 height 6
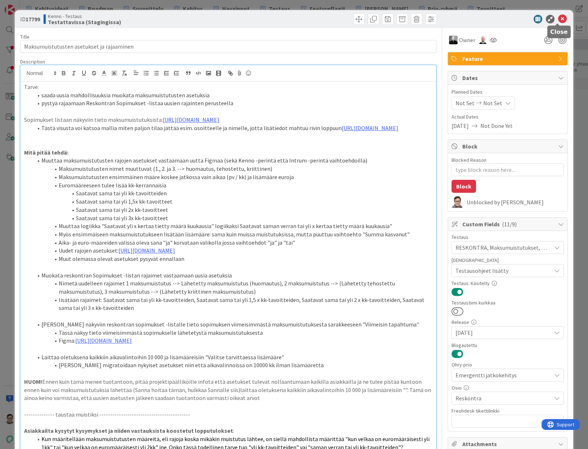
click at [561, 20] on icon at bounding box center [563, 19] width 9 height 9
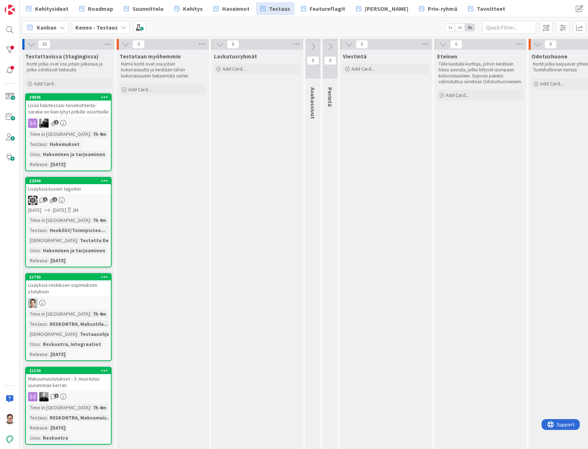
click at [71, 118] on link "20895 Lisää halutessasi toivekohteita- sarake on liian lyhyt pitkille osoitteil…" at bounding box center [68, 132] width 86 height 78
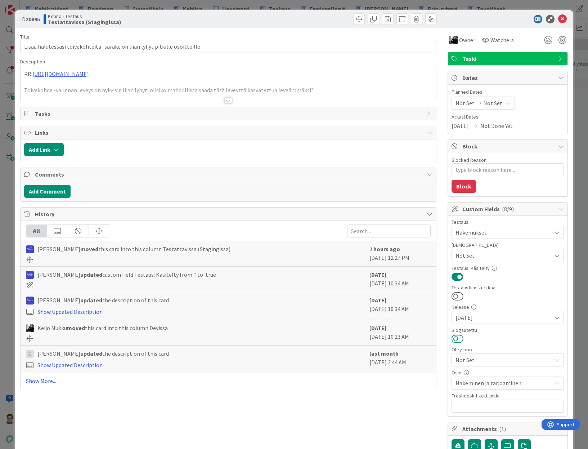
click at [453, 341] on button at bounding box center [458, 338] width 12 height 9
click at [561, 18] on icon at bounding box center [563, 19] width 9 height 9
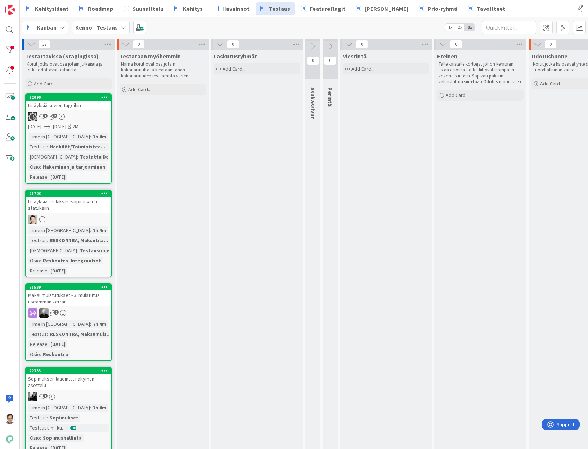
click at [67, 114] on div "1 2" at bounding box center [68, 116] width 85 height 9
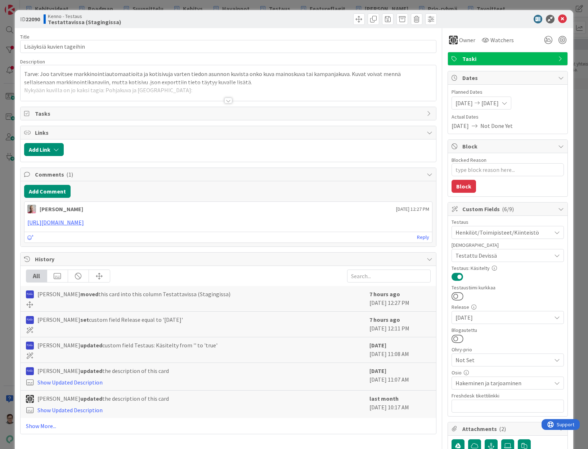
click at [228, 98] on div at bounding box center [229, 101] width 8 height 6
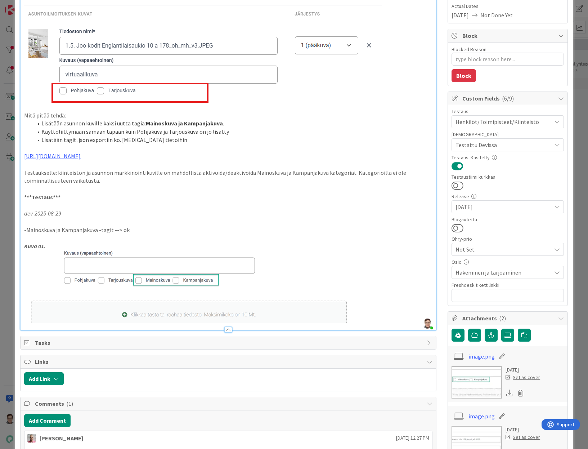
scroll to position [108, 0]
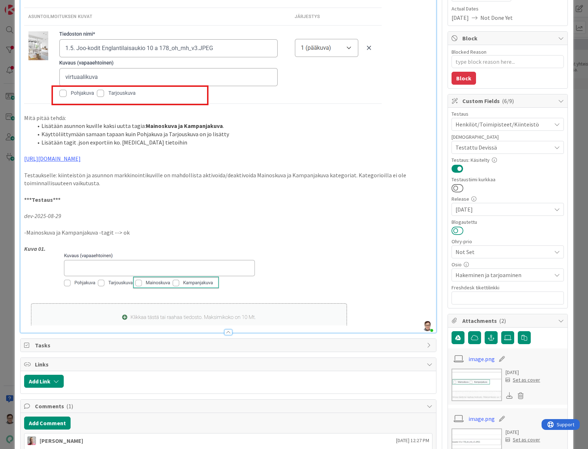
click at [455, 231] on button at bounding box center [458, 230] width 12 height 9
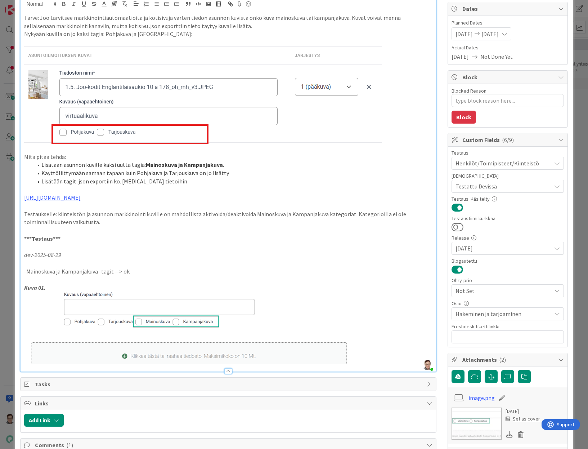
scroll to position [0, 0]
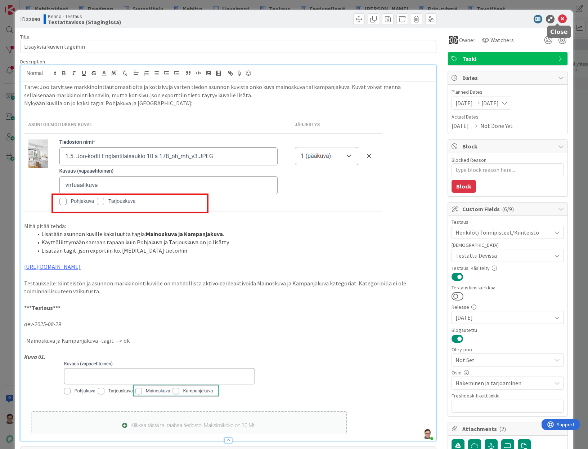
click at [559, 21] on icon at bounding box center [563, 19] width 9 height 9
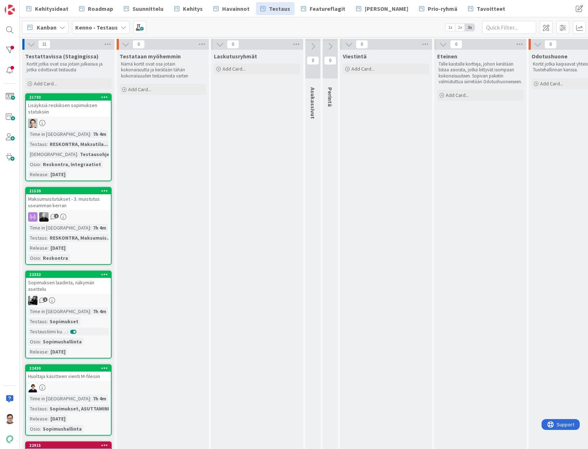
click at [61, 115] on div "Lisäyksiä reskiksen sopimuksen statuksiin" at bounding box center [68, 109] width 85 height 16
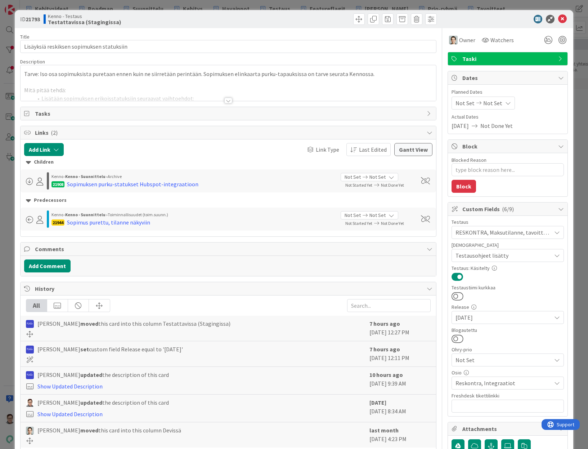
click at [228, 99] on div at bounding box center [229, 101] width 8 height 6
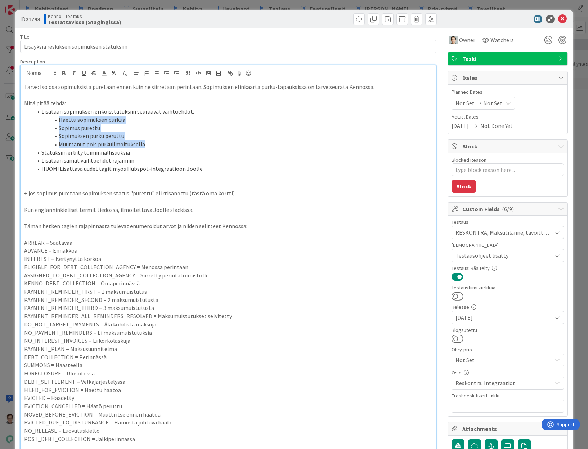
drag, startPoint x: 145, startPoint y: 144, endPoint x: 55, endPoint y: 122, distance: 92.8
click at [55, 122] on ol "Lisätään sopimuksen erikoisstatuksiin seuraavat vaihtoehdot: Haettu sopimuksen …" at bounding box center [228, 140] width 409 height 66
copy ol "Haettu sopimuksen purkua Sopimus purettu Sopimuksen purku peruttu Muuttanut poi…"
click at [453, 338] on button at bounding box center [458, 338] width 12 height 9
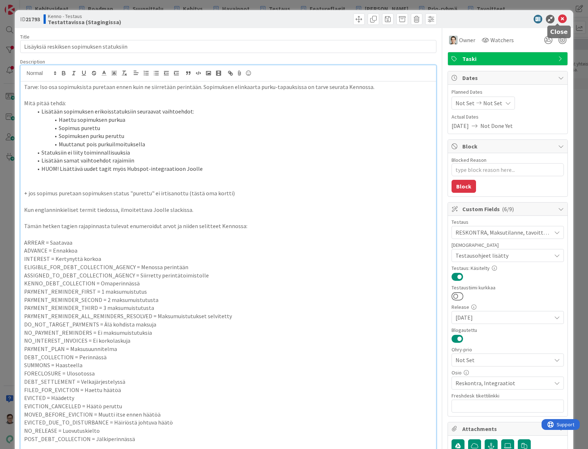
click at [559, 21] on icon at bounding box center [563, 19] width 9 height 9
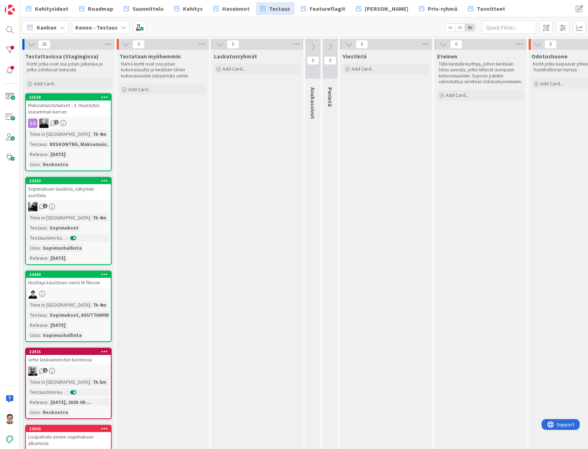
click at [79, 114] on div "Maksumuistutukset - 3. muistutus useamman kerran" at bounding box center [68, 109] width 85 height 16
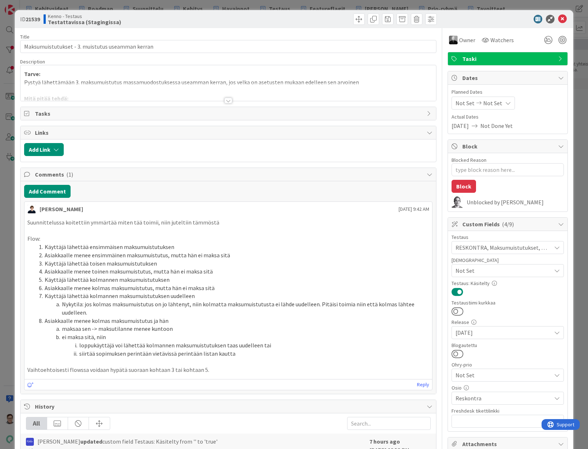
click at [221, 96] on div at bounding box center [229, 92] width 416 height 18
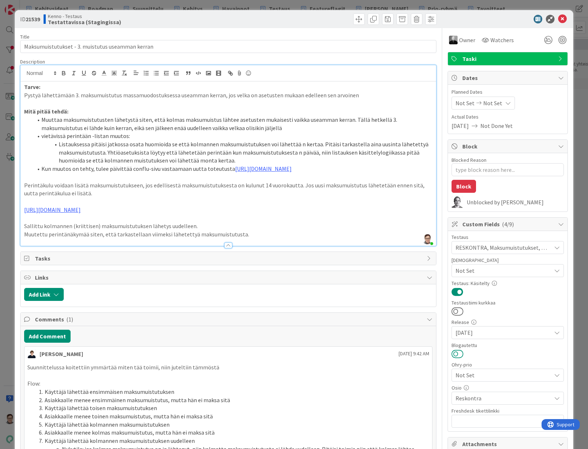
click at [455, 354] on button at bounding box center [458, 353] width 12 height 9
click at [560, 20] on icon at bounding box center [563, 19] width 9 height 9
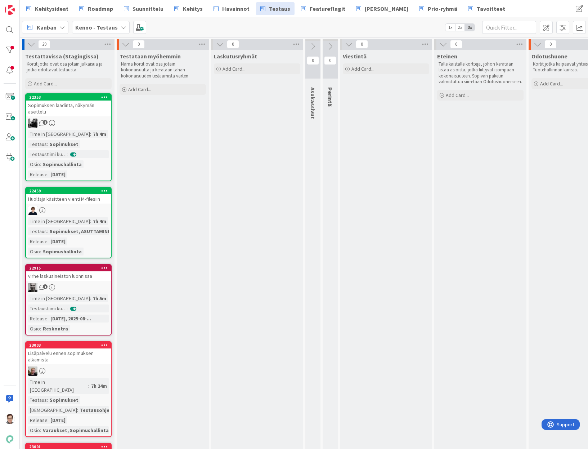
click at [86, 122] on div "1" at bounding box center [68, 123] width 85 height 9
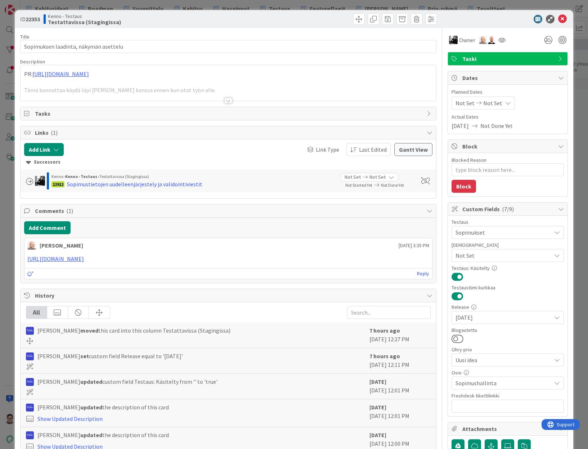
click at [223, 96] on div at bounding box center [229, 92] width 416 height 18
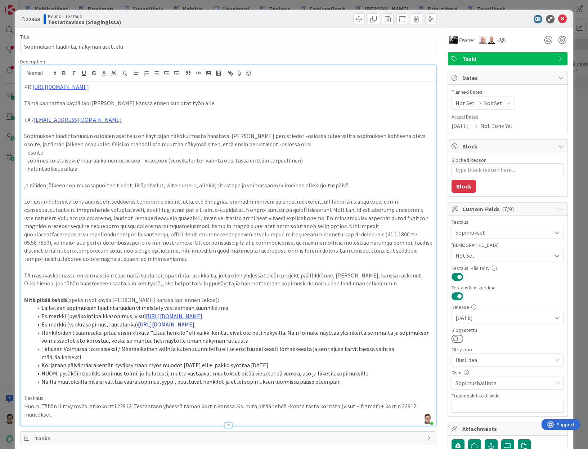
click at [195, 328] on link "https://www.figma.com/proto/0IJ8fGlasErUUd7odgirDN/Sopimushallinta?page-id=0%3A…" at bounding box center [166, 324] width 57 height 7
click at [206, 352] on link "https://www.figma.com/proto/0IJ8fGlasErUUd7odgirDN/Sopimushallinta?content-scal…" at bounding box center [202, 354] width 49 height 9
click at [187, 274] on p "TA:n asukaskannassa on varmastikin taas näitä tupla tai jopa tripla -asukkaita,…" at bounding box center [228, 279] width 409 height 16
drag, startPoint x: 451, startPoint y: 335, endPoint x: 472, endPoint y: 336, distance: 20.6
click at [452, 335] on button at bounding box center [458, 338] width 12 height 9
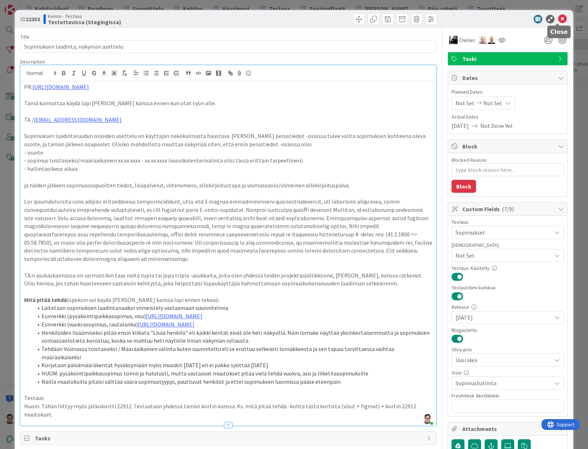
click at [560, 21] on icon at bounding box center [563, 19] width 9 height 9
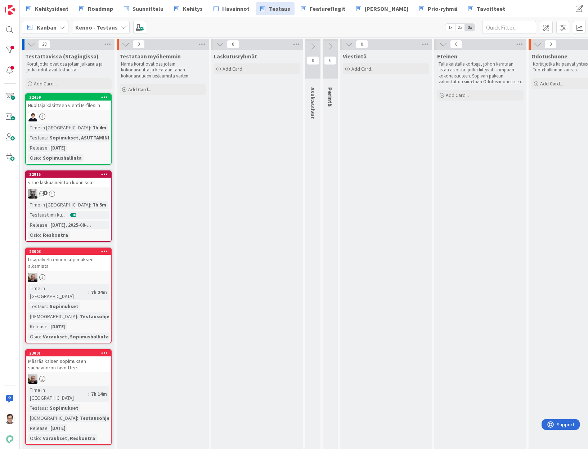
click at [72, 110] on link "22459 Huoltaja käsitteen vienti M-filesiin Time in Column : 7h 4m Testaus : Sop…" at bounding box center [68, 128] width 86 height 71
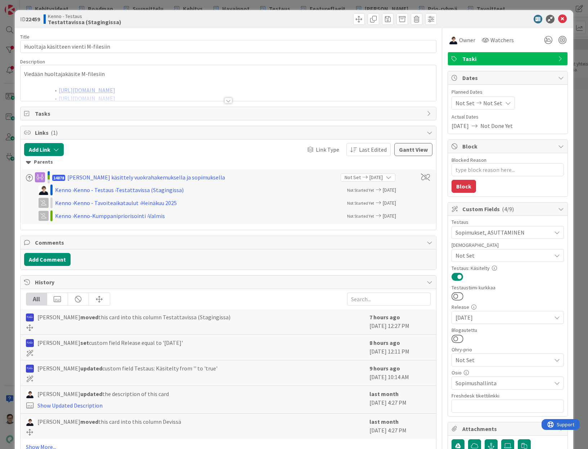
click at [226, 98] on div at bounding box center [229, 101] width 8 height 6
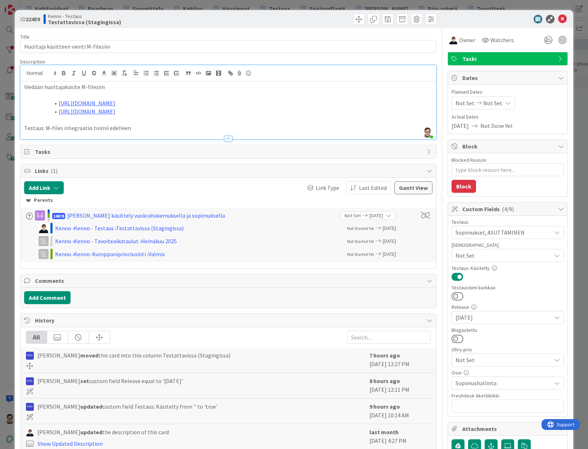
drag, startPoint x: 451, startPoint y: 341, endPoint x: 471, endPoint y: 340, distance: 20.5
click at [452, 340] on button at bounding box center [458, 338] width 12 height 9
type textarea "x"
click at [560, 17] on icon at bounding box center [563, 19] width 9 height 9
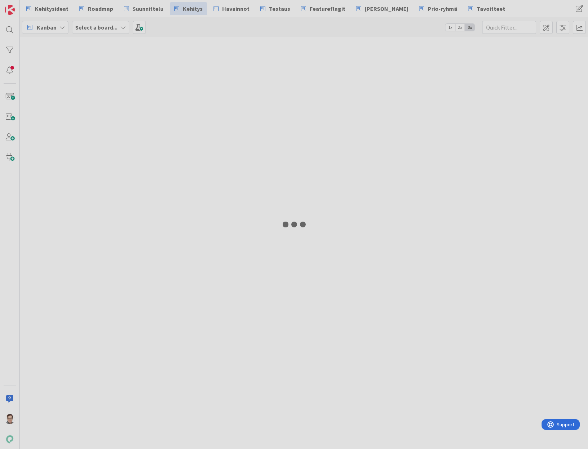
drag, startPoint x: 17, startPoint y: 26, endPoint x: 13, endPoint y: 29, distance: 5.3
click at [16, 27] on div at bounding box center [294, 224] width 588 height 449
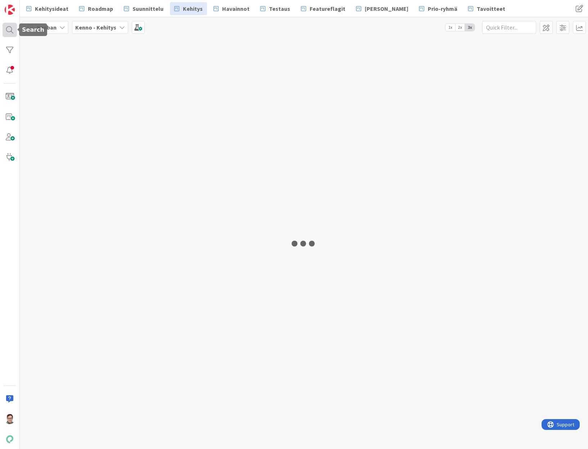
click at [11, 29] on div at bounding box center [10, 30] width 14 height 14
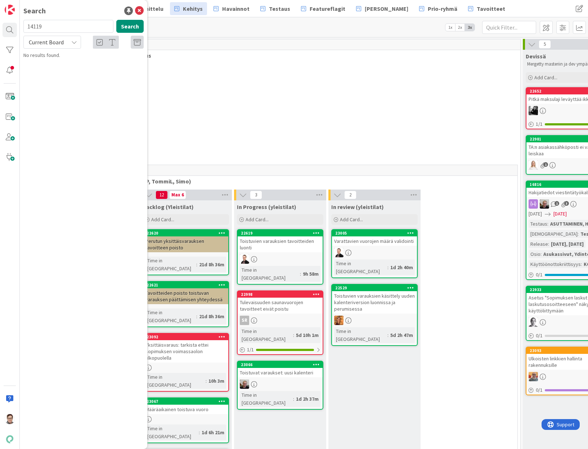
type input "14119"
click at [38, 46] on span "Current Board" at bounding box center [45, 42] width 37 height 10
click at [58, 69] on span "All Boards" at bounding box center [64, 72] width 75 height 11
click at [141, 10] on icon at bounding box center [139, 10] width 9 height 9
